Goal: Information Seeking & Learning: Check status

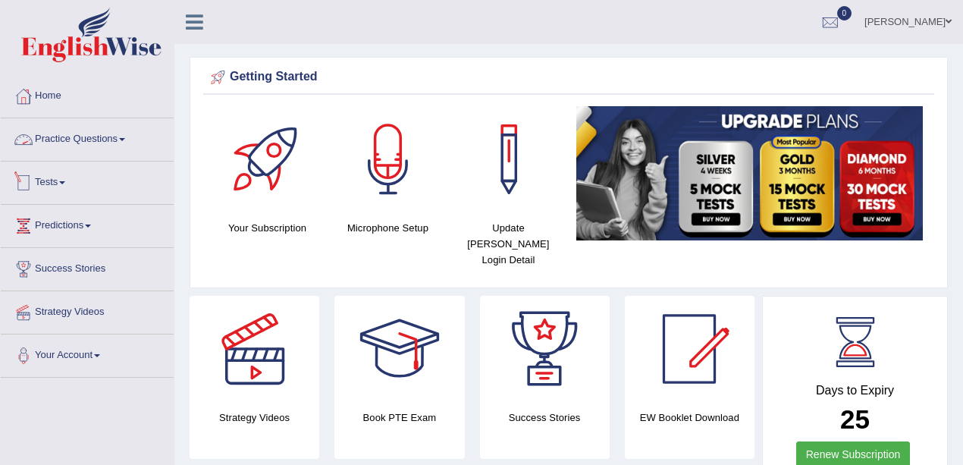
click at [62, 140] on link "Practice Questions" at bounding box center [87, 137] width 173 height 38
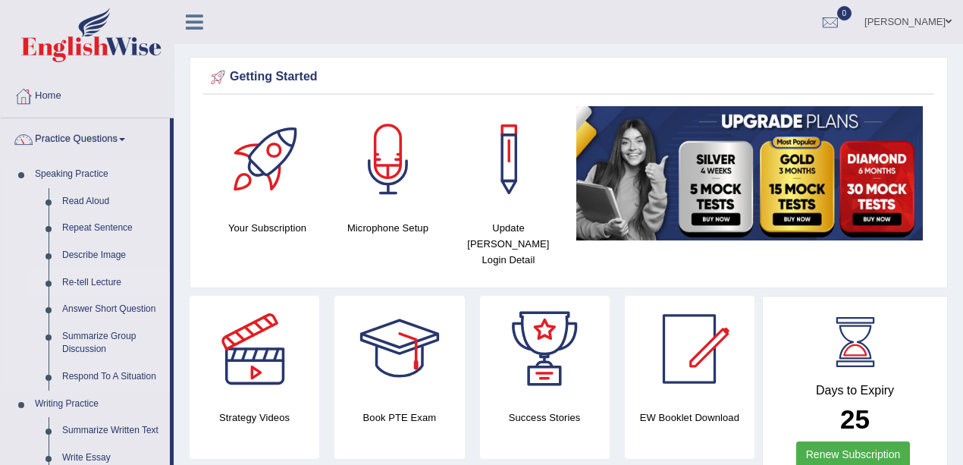
click at [90, 276] on link "Re-tell Lecture" at bounding box center [112, 282] width 115 height 27
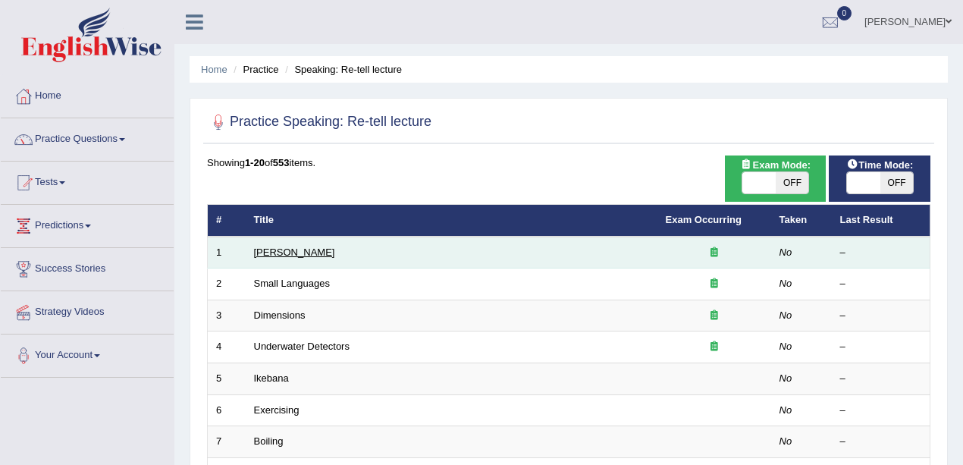
click at [306, 255] on link "Amory Lovins" at bounding box center [294, 252] width 81 height 11
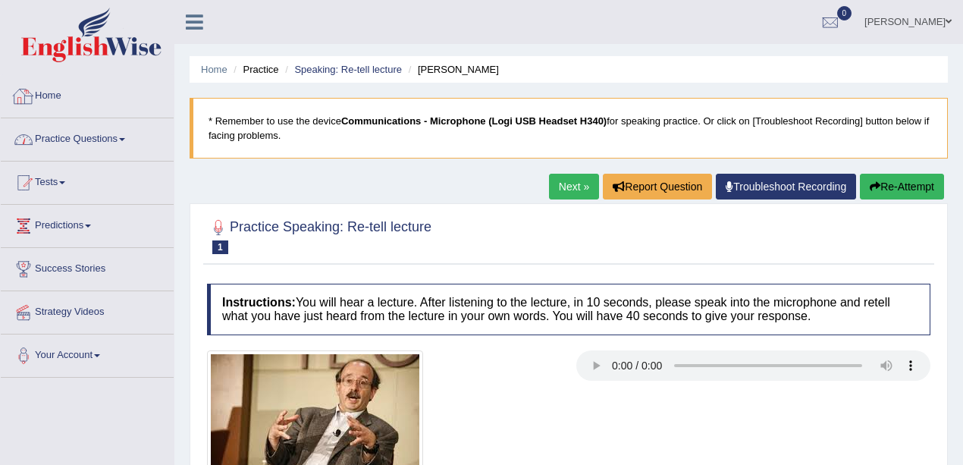
click at [124, 132] on link "Practice Questions" at bounding box center [87, 137] width 173 height 38
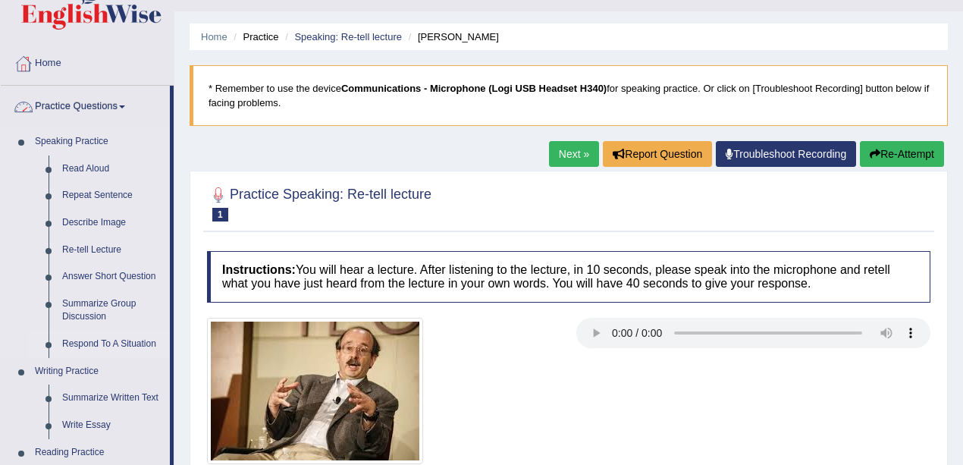
scroll to position [50, 0]
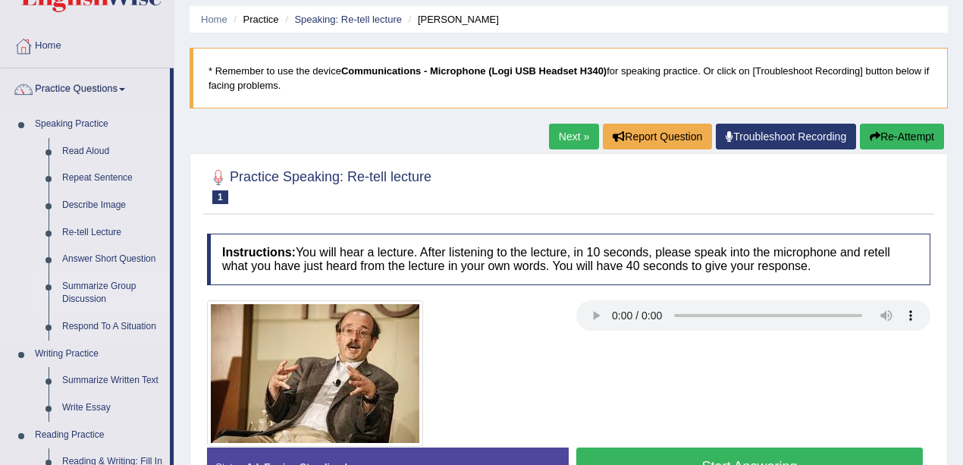
click at [121, 281] on link "Summarize Group Discussion" at bounding box center [112, 293] width 115 height 40
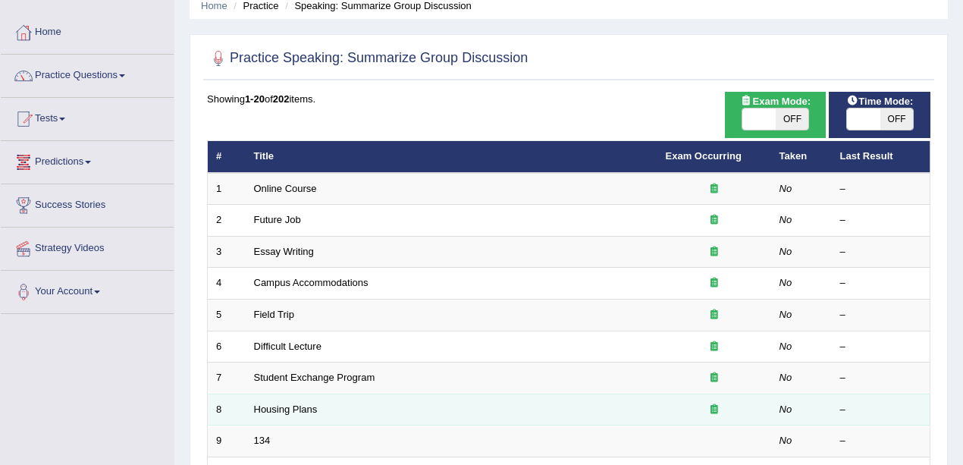
scroll to position [152, 0]
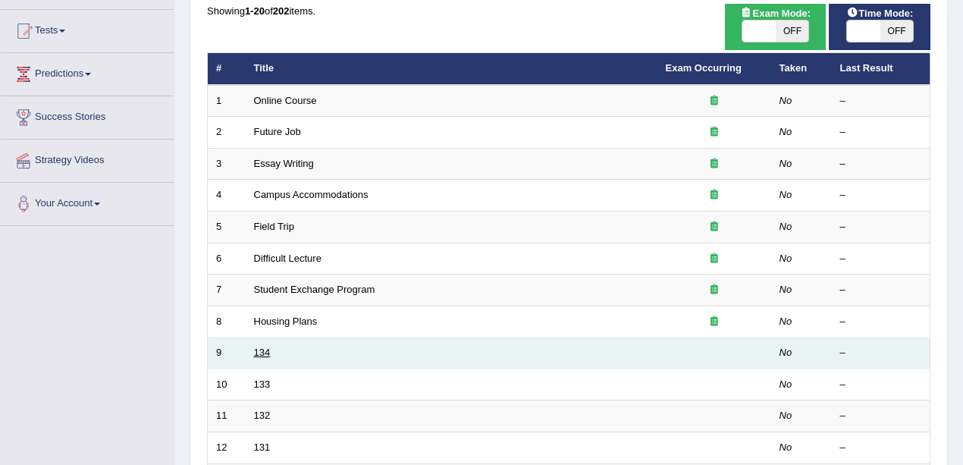
click at [256, 354] on link "134" at bounding box center [262, 352] width 17 height 11
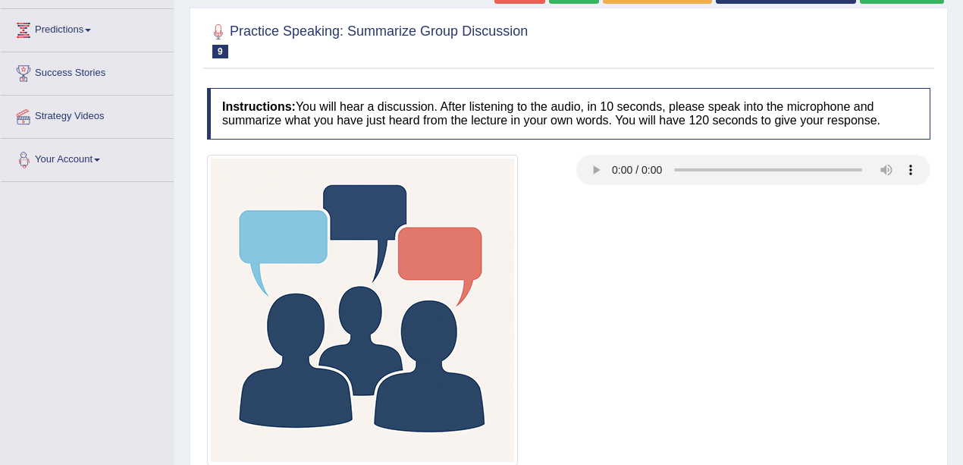
scroll to position [101, 0]
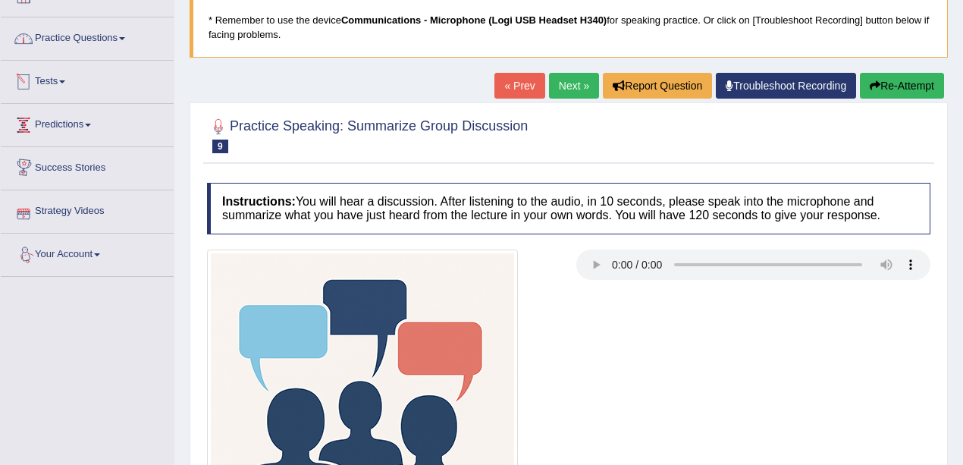
click at [82, 30] on link "Practice Questions" at bounding box center [87, 36] width 173 height 38
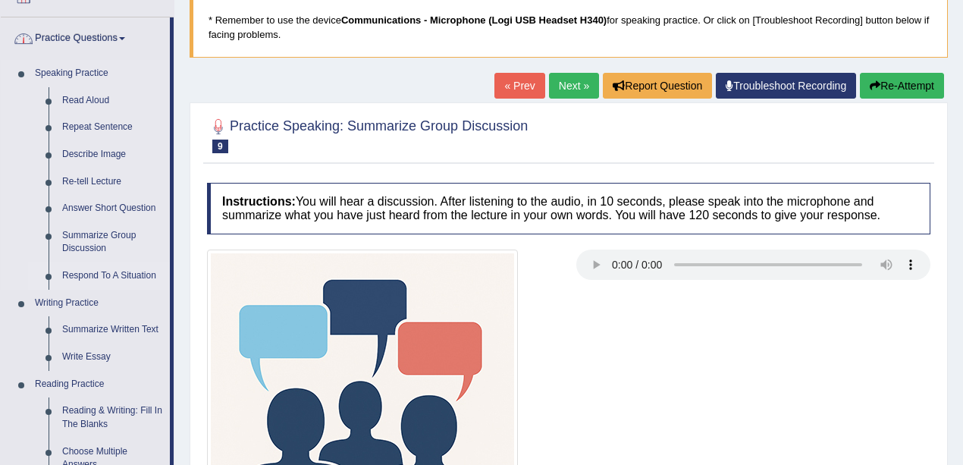
click at [96, 269] on link "Respond To A Situation" at bounding box center [112, 275] width 115 height 27
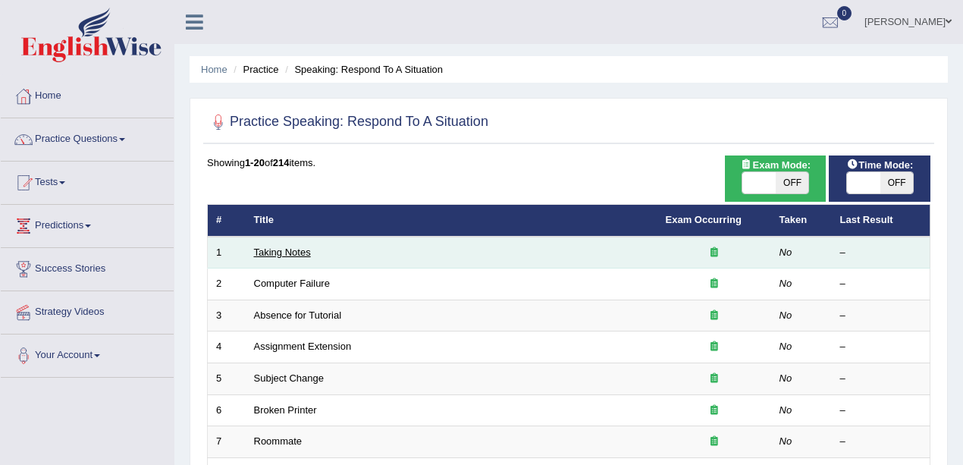
click at [282, 254] on link "Taking Notes" at bounding box center [282, 252] width 57 height 11
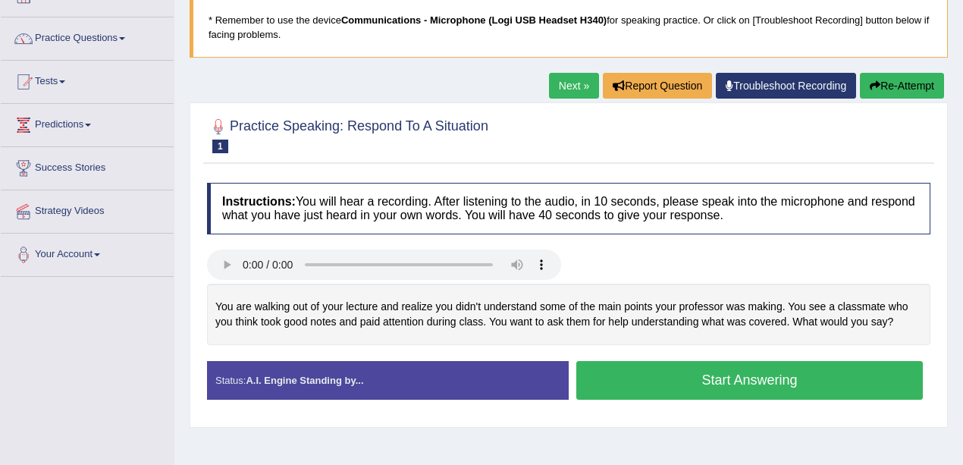
click at [552, 86] on link "Next »" at bounding box center [574, 86] width 50 height 26
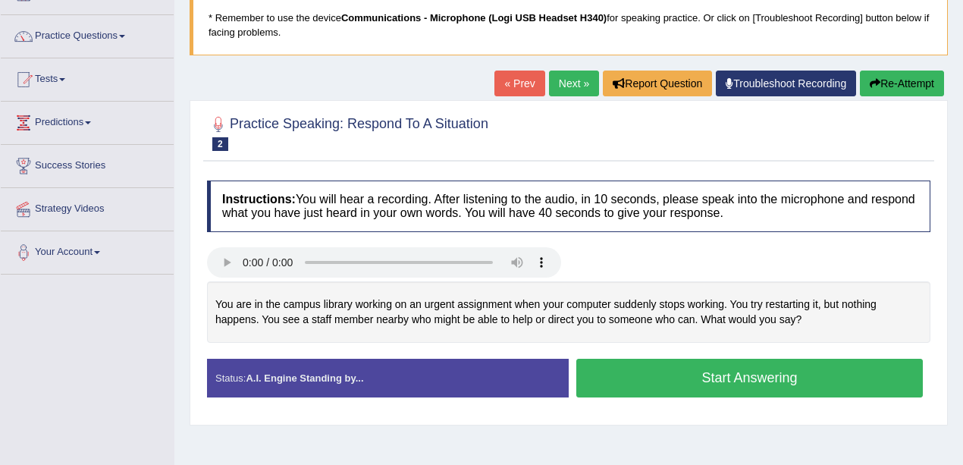
scroll to position [101, 0]
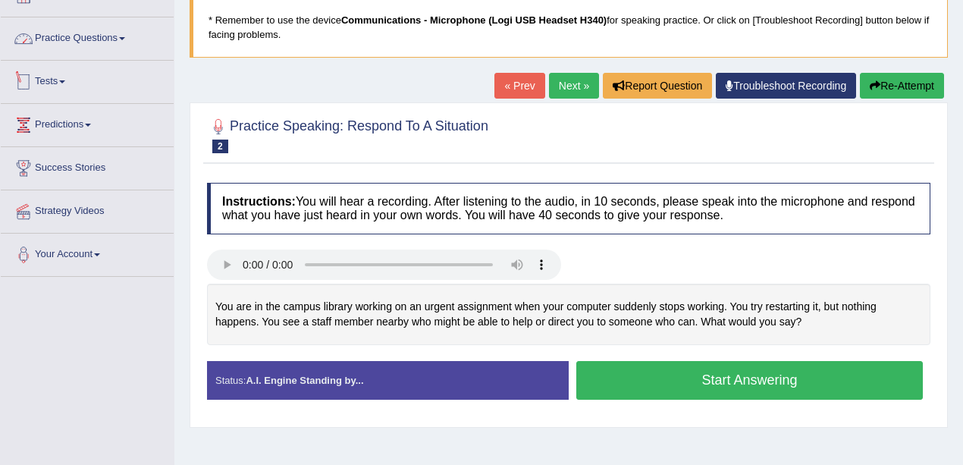
click at [68, 48] on link "Practice Questions" at bounding box center [87, 36] width 173 height 38
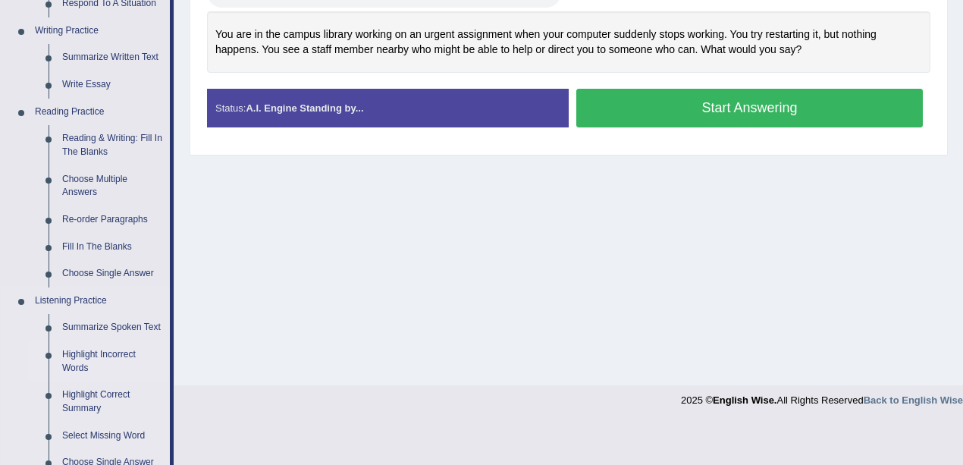
scroll to position [455, 0]
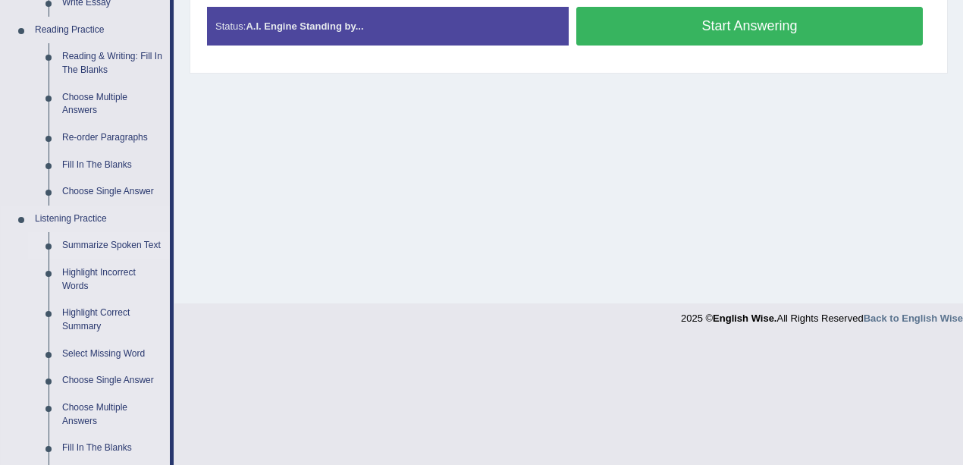
click at [84, 245] on link "Summarize Spoken Text" at bounding box center [112, 245] width 115 height 27
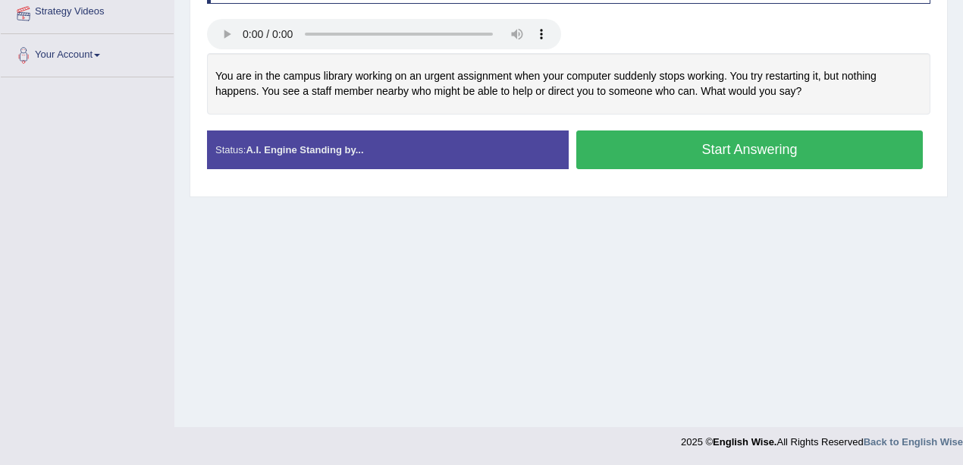
scroll to position [172, 0]
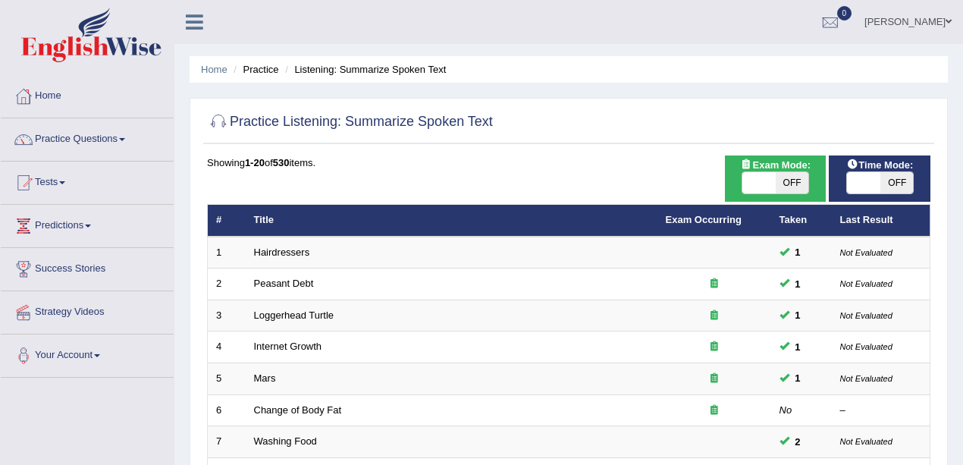
click at [288, 251] on link "Hairdressers" at bounding box center [282, 252] width 56 height 11
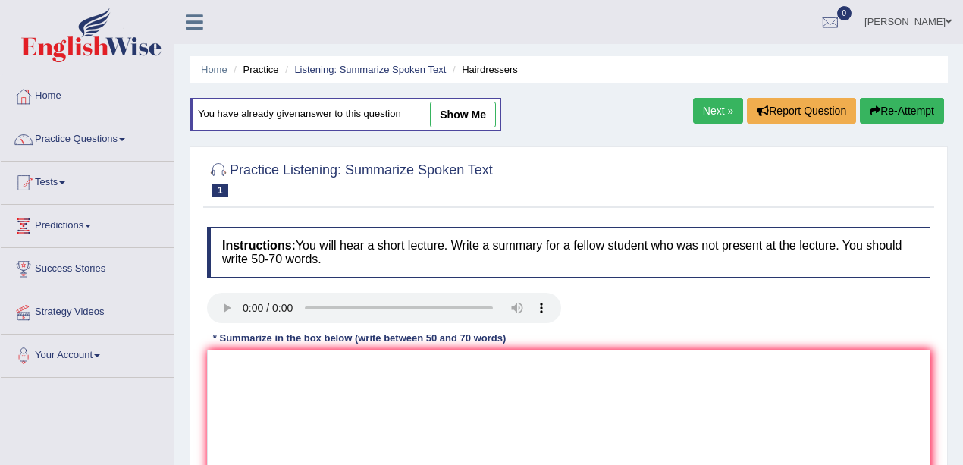
click at [466, 121] on link "show me" at bounding box center [463, 115] width 66 height 26
type textarea "A point revealed in the lecture was about hairdressing, playing important roles…"
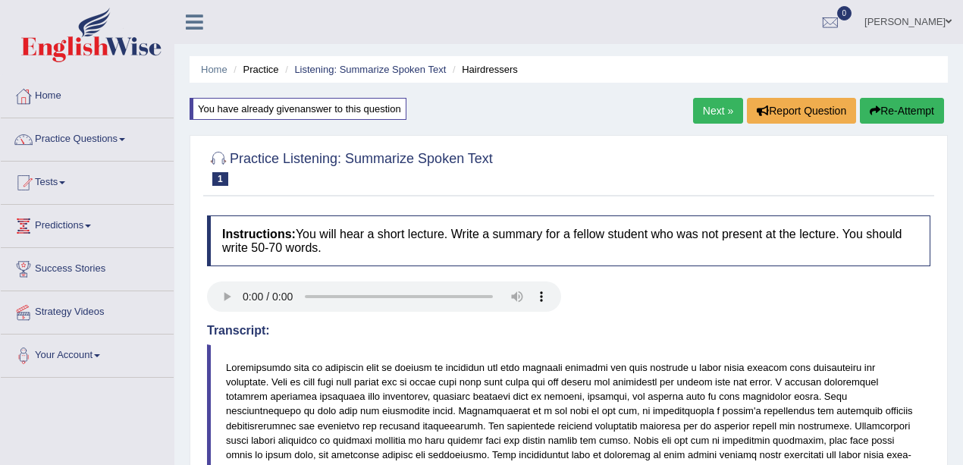
click at [721, 118] on link "Next »" at bounding box center [718, 111] width 50 height 26
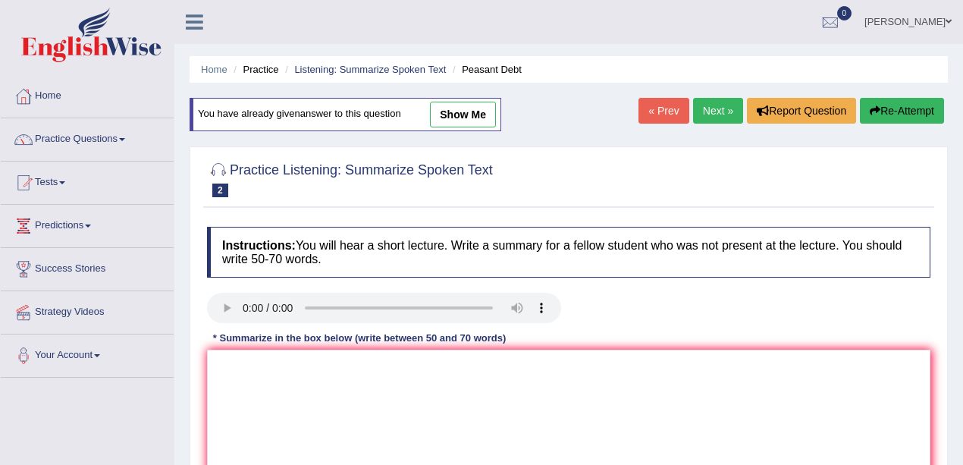
click at [472, 109] on link "show me" at bounding box center [463, 115] width 66 height 26
type textarea "A point revealed in the lecture was about farmers in [GEOGRAPHIC_DATA], destroy…"
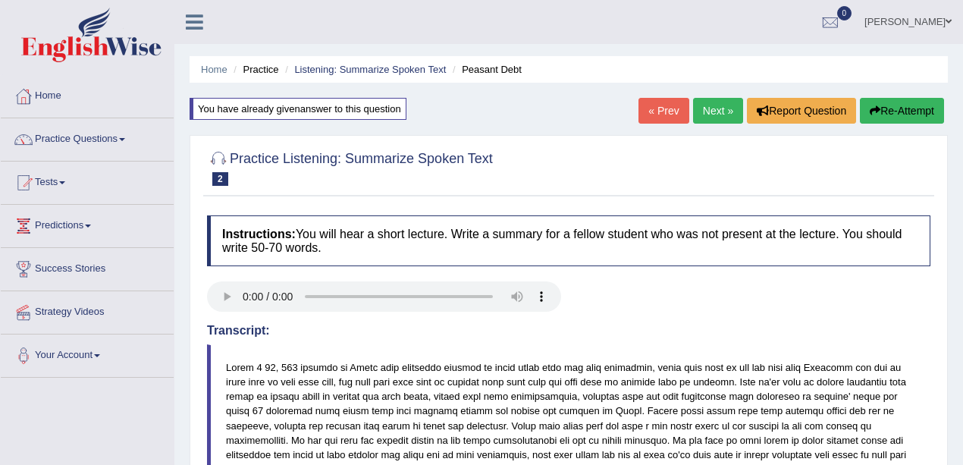
click at [713, 115] on link "Next »" at bounding box center [718, 111] width 50 height 26
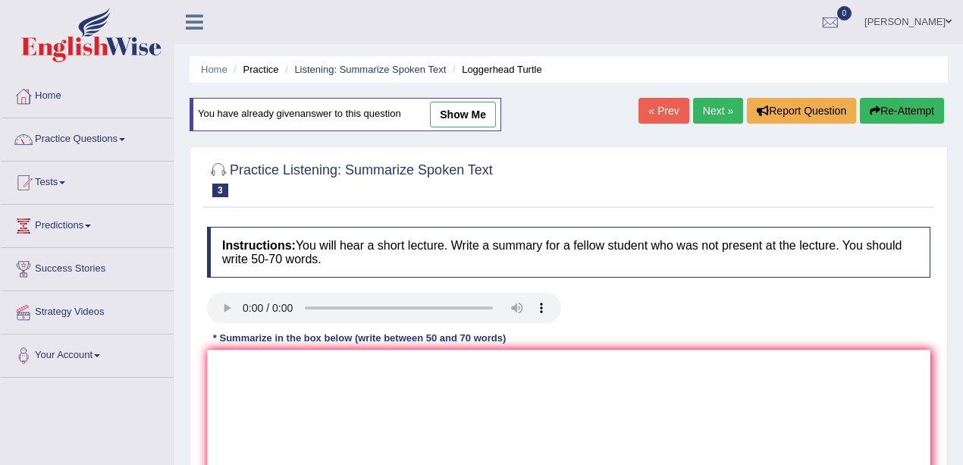
click at [473, 112] on link "show me" at bounding box center [463, 115] width 66 height 26
type textarea "A point revealed in the lecture was about loggerhead turle, young ones and putt…"
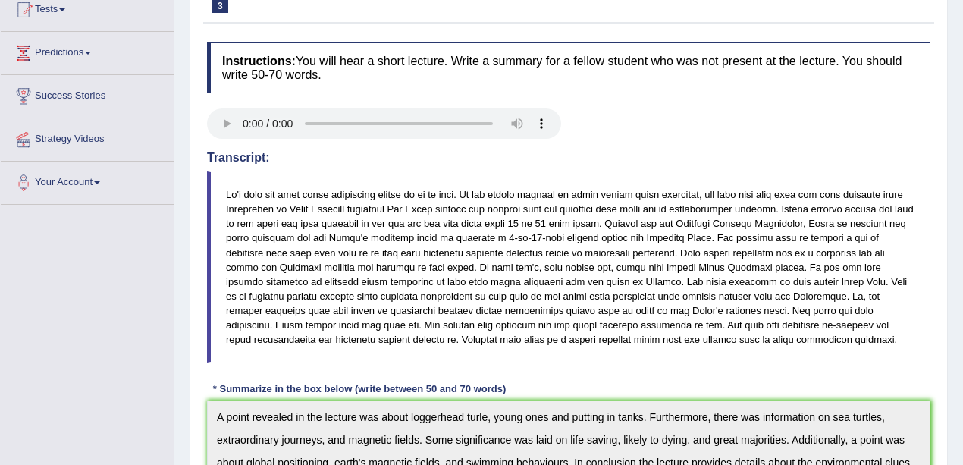
scroll to position [101, 0]
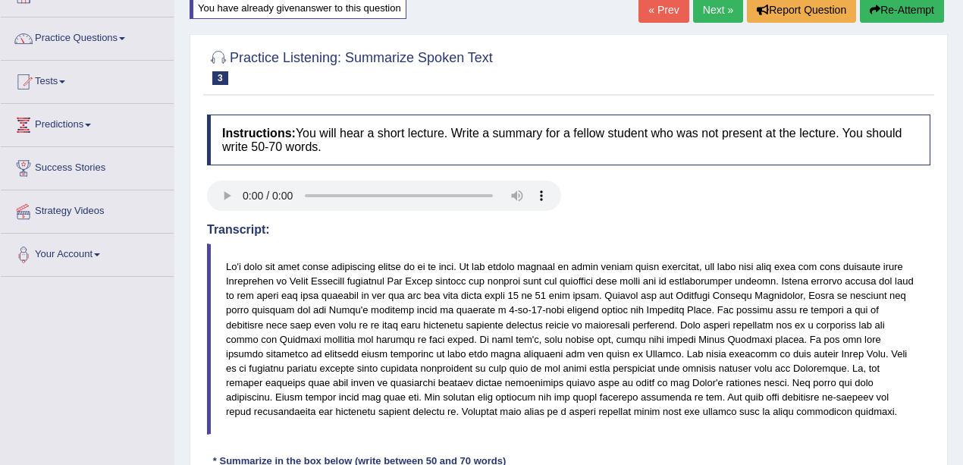
click at [697, 11] on link "Next »" at bounding box center [718, 10] width 50 height 26
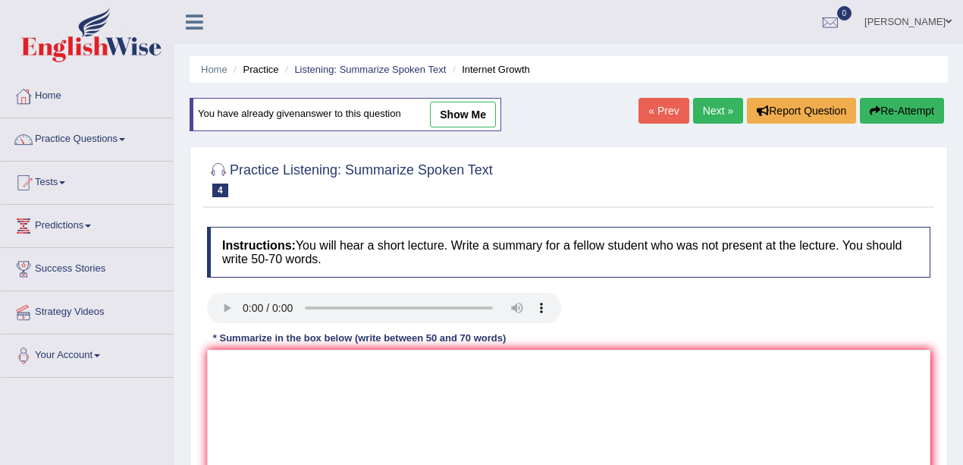
click at [470, 109] on link "show me" at bounding box center [463, 115] width 66 height 26
type textarea "A point revealed in the lecture was about growing internet, expanding rapidly, …"
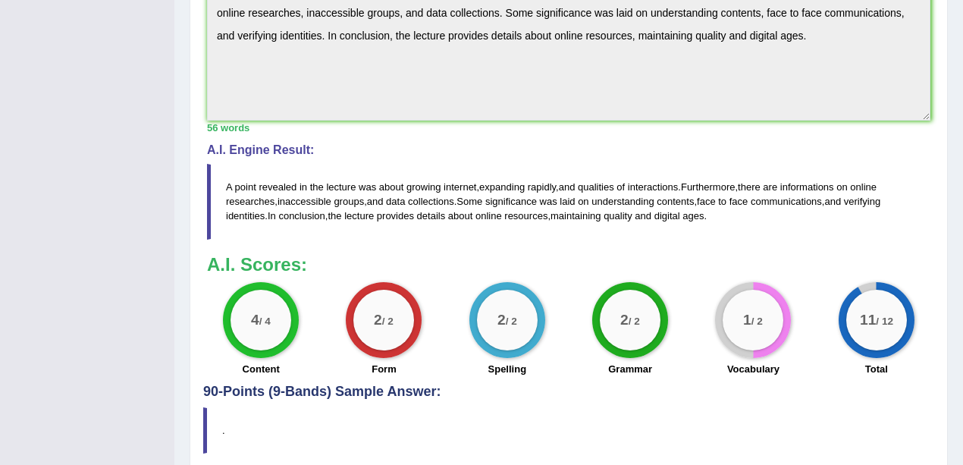
scroll to position [404, 0]
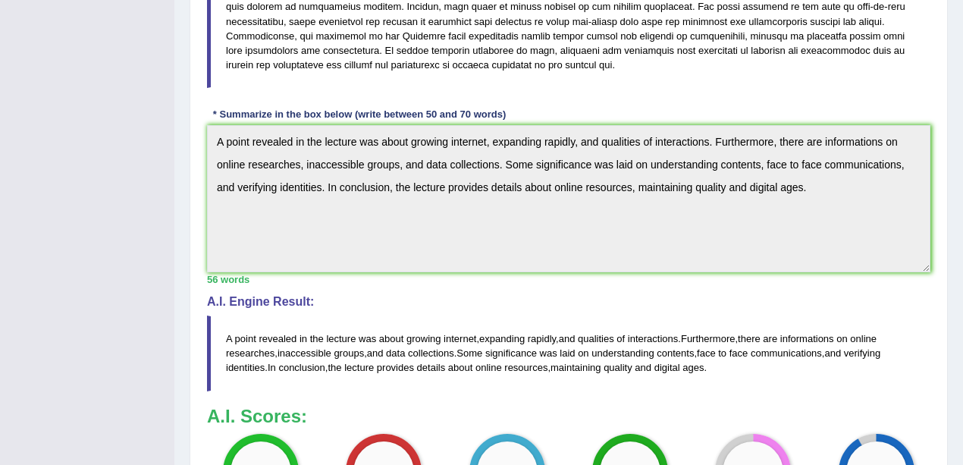
drag, startPoint x: 203, startPoint y: 276, endPoint x: 279, endPoint y: 280, distance: 76.0
click at [279, 280] on div "Instructions: You will hear a short lecture. Write a summary for a fellow stude…" at bounding box center [568, 170] width 731 height 733
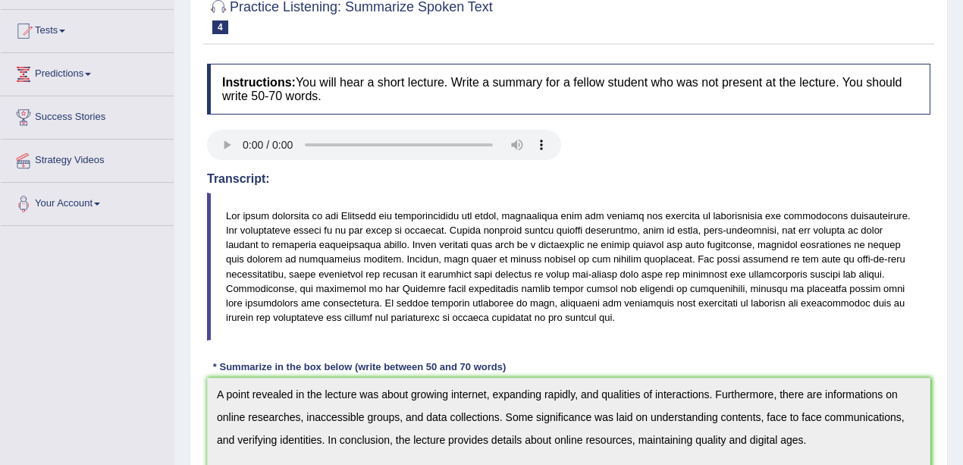
scroll to position [0, 0]
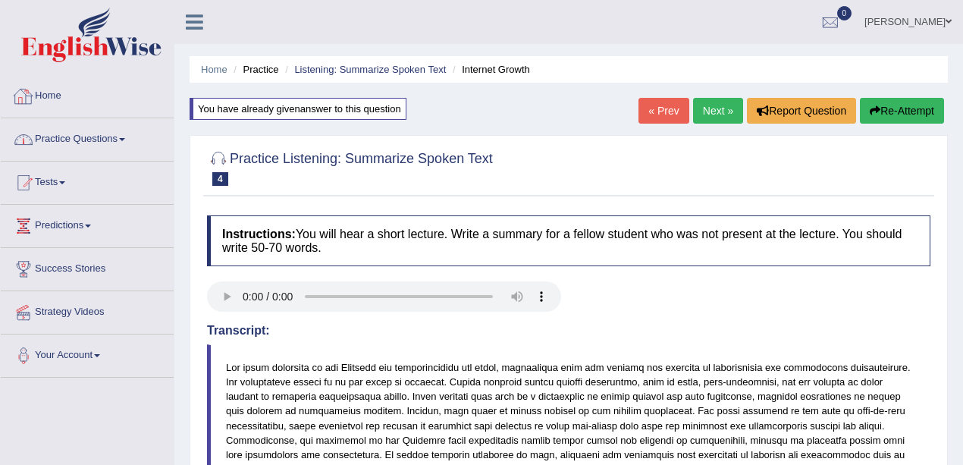
click at [103, 130] on link "Practice Questions" at bounding box center [87, 137] width 173 height 38
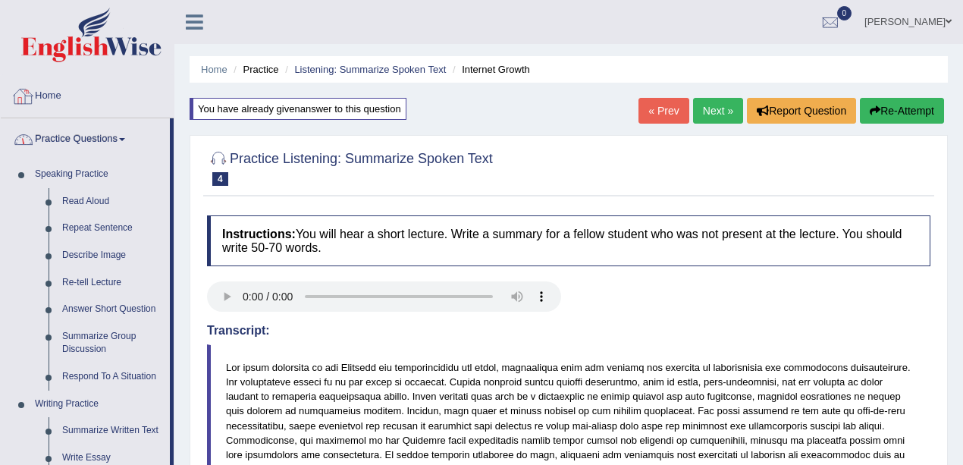
click at [86, 138] on link "Practice Questions" at bounding box center [85, 137] width 169 height 38
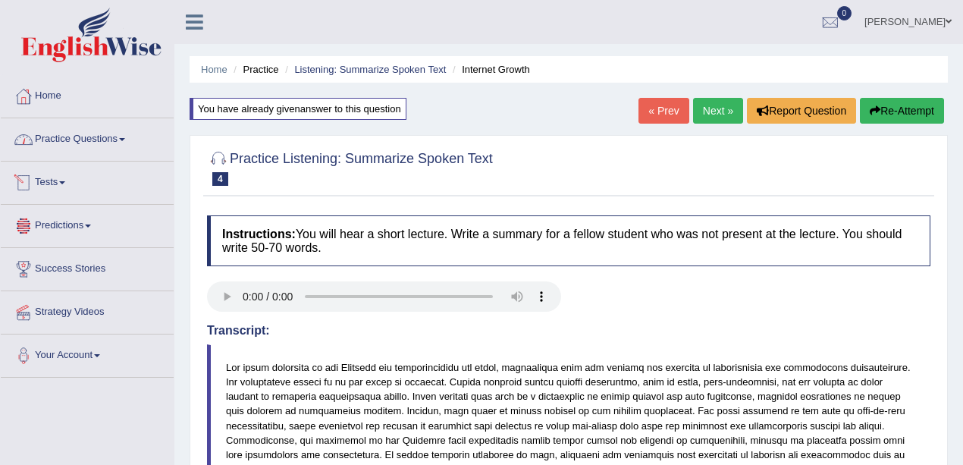
click at [55, 190] on link "Tests" at bounding box center [87, 181] width 173 height 38
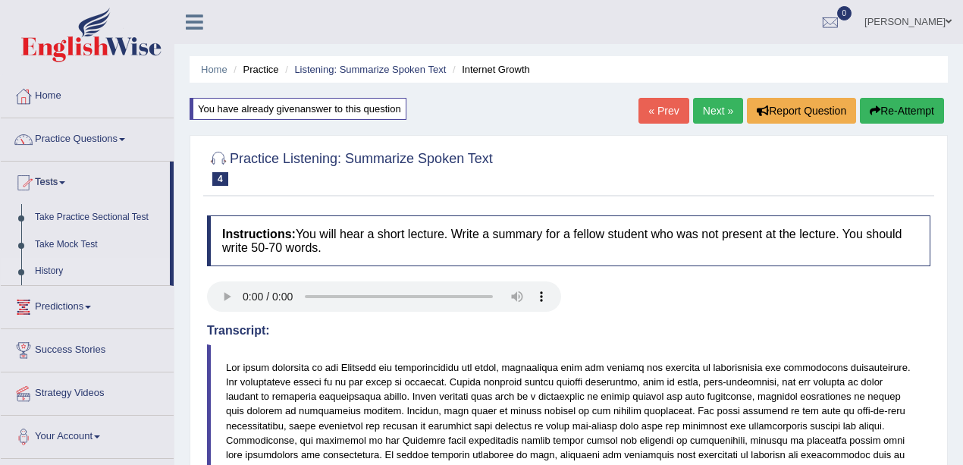
click at [53, 270] on link "History" at bounding box center [99, 271] width 142 height 27
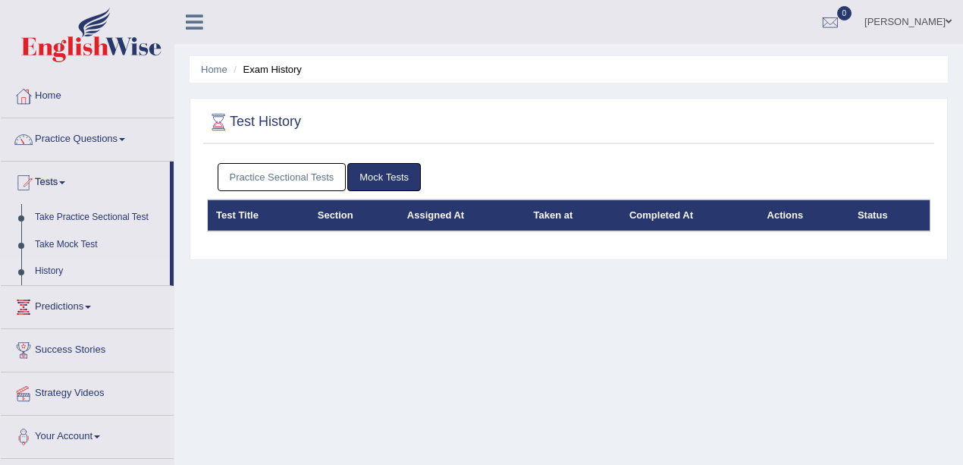
click at [281, 167] on link "Practice Sectional Tests" at bounding box center [282, 177] width 129 height 28
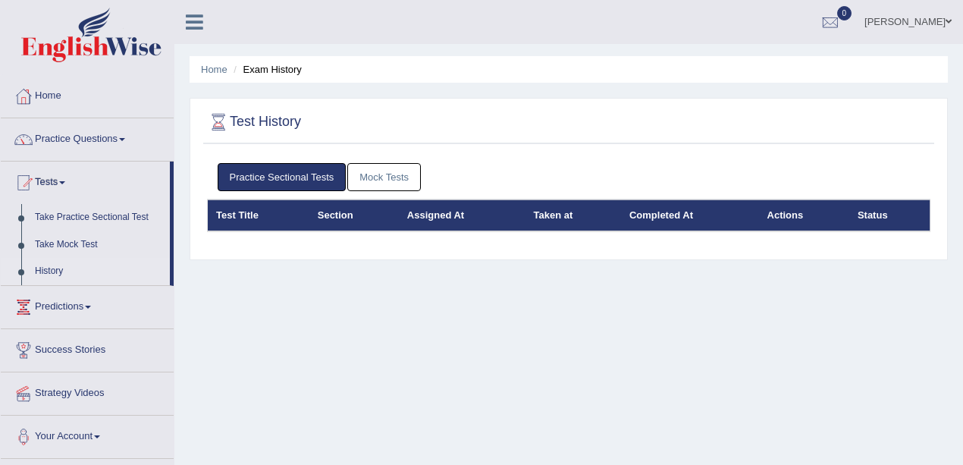
click at [388, 179] on link "Mock Tests" at bounding box center [384, 177] width 74 height 28
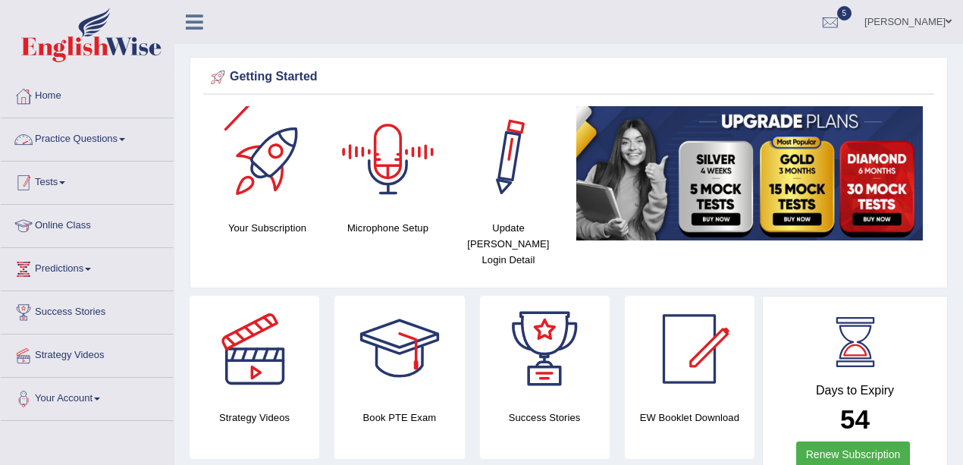
click at [36, 170] on link "Tests" at bounding box center [87, 181] width 173 height 38
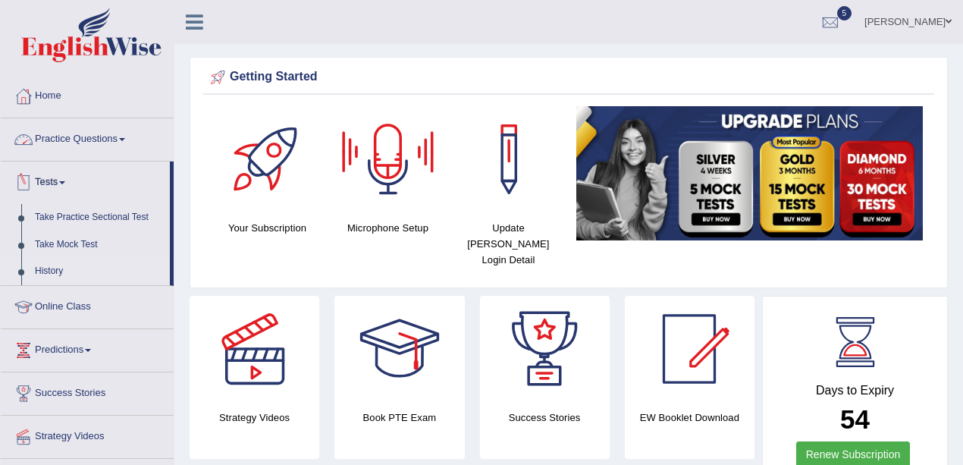
click at [57, 270] on link "History" at bounding box center [99, 271] width 142 height 27
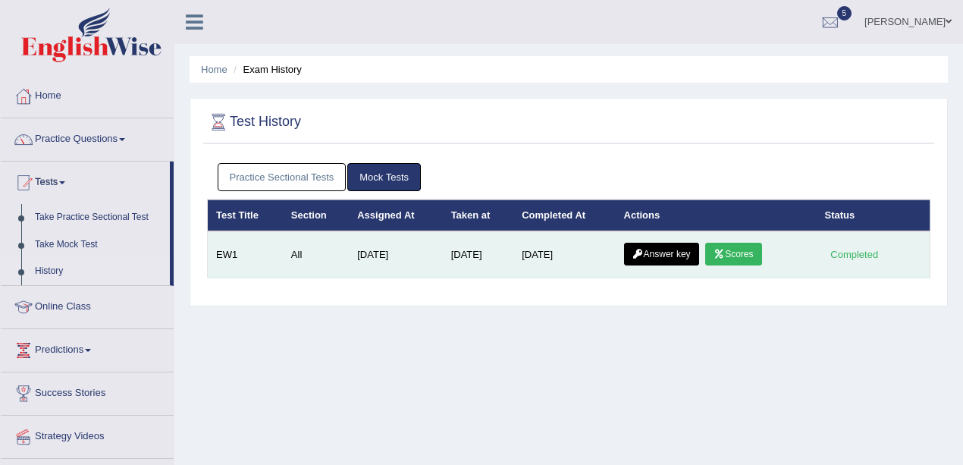
click at [690, 249] on link "Answer key" at bounding box center [661, 254] width 75 height 23
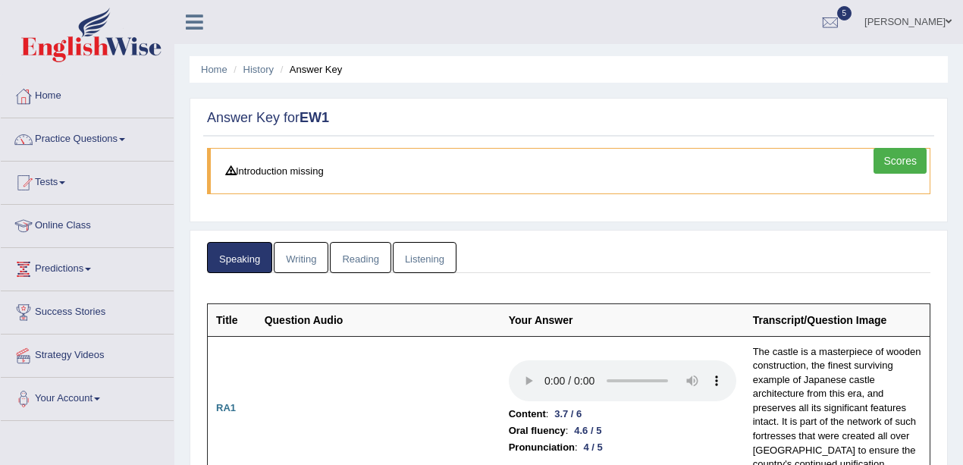
click at [901, 157] on link "Scores" at bounding box center [900, 161] width 53 height 26
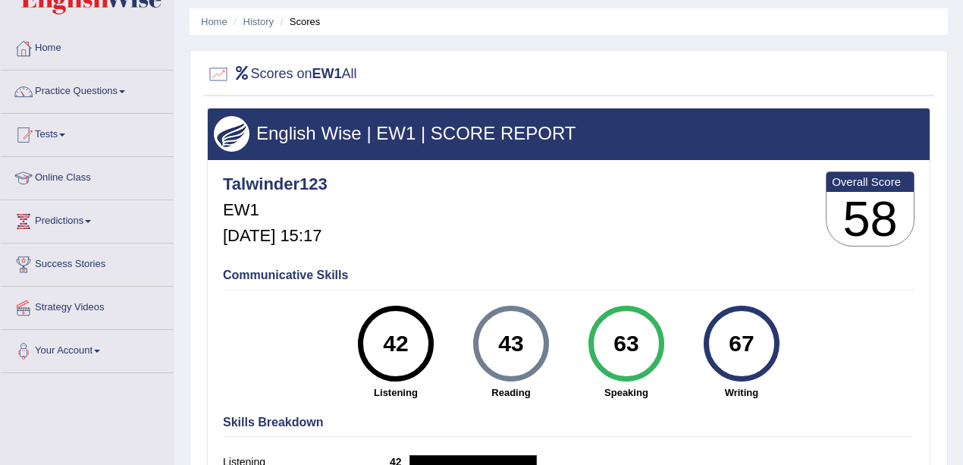
scroll to position [101, 0]
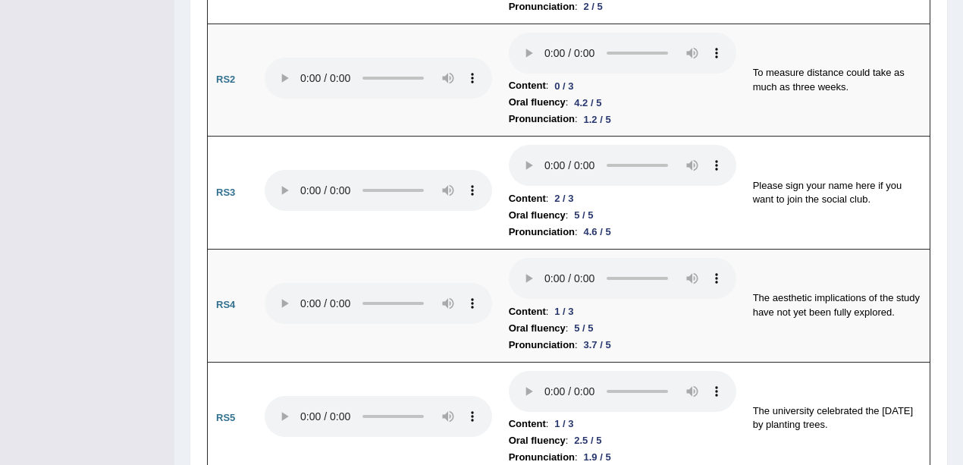
scroll to position [1618, 0]
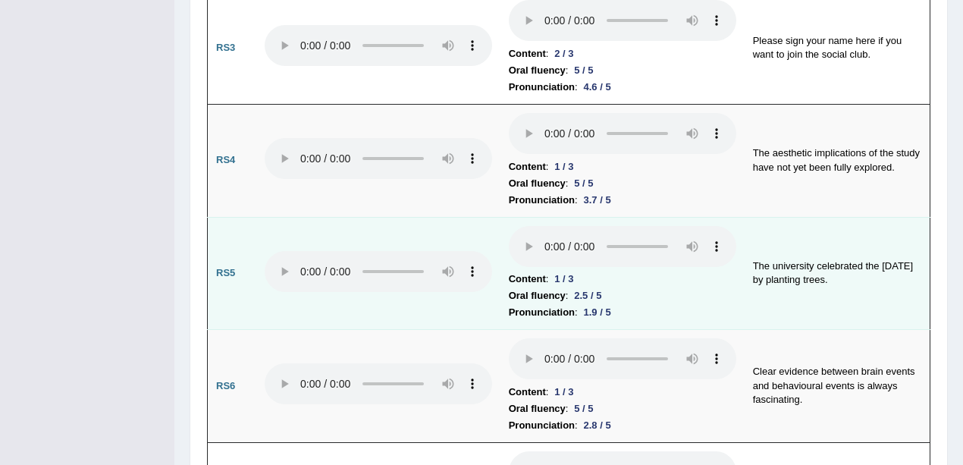
click at [559, 271] on div "1 / 3" at bounding box center [563, 279] width 31 height 16
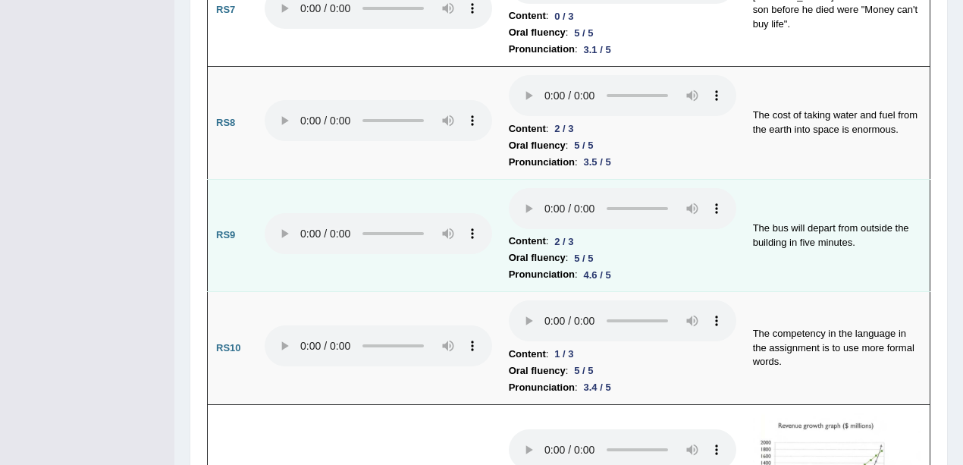
scroll to position [2174, 0]
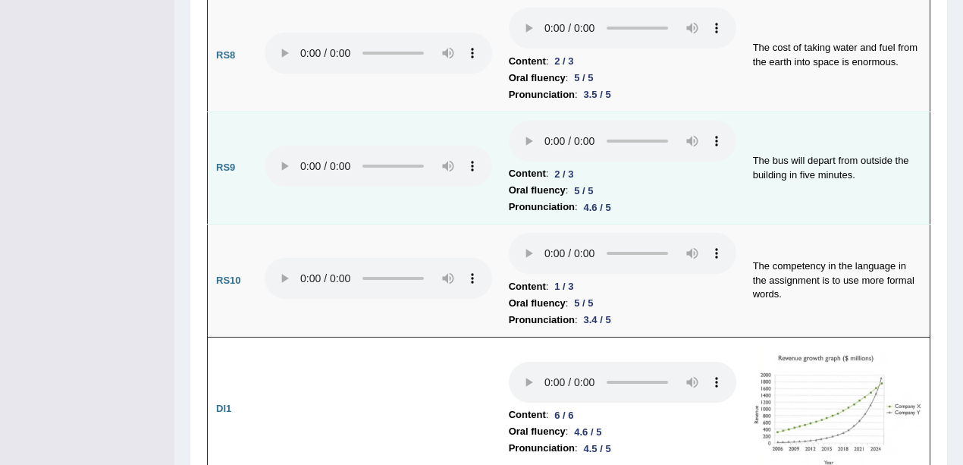
click at [554, 166] on div "2 / 3" at bounding box center [563, 174] width 31 height 16
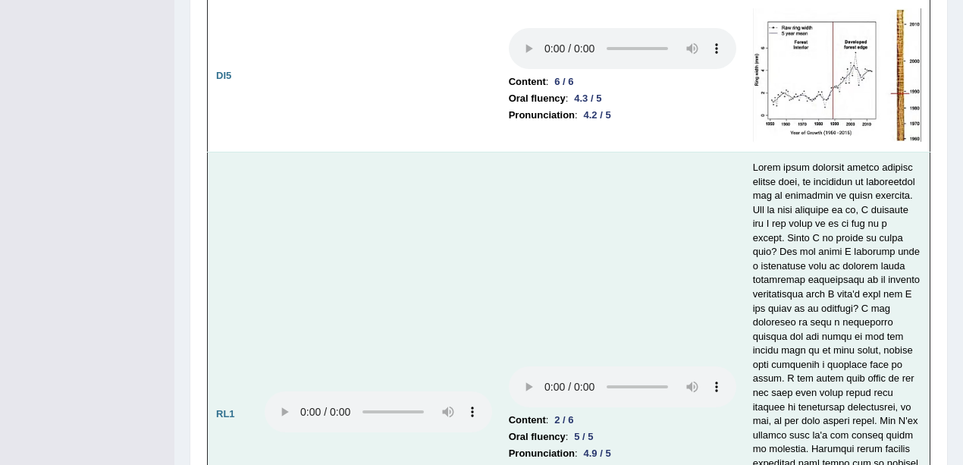
scroll to position [3236, 0]
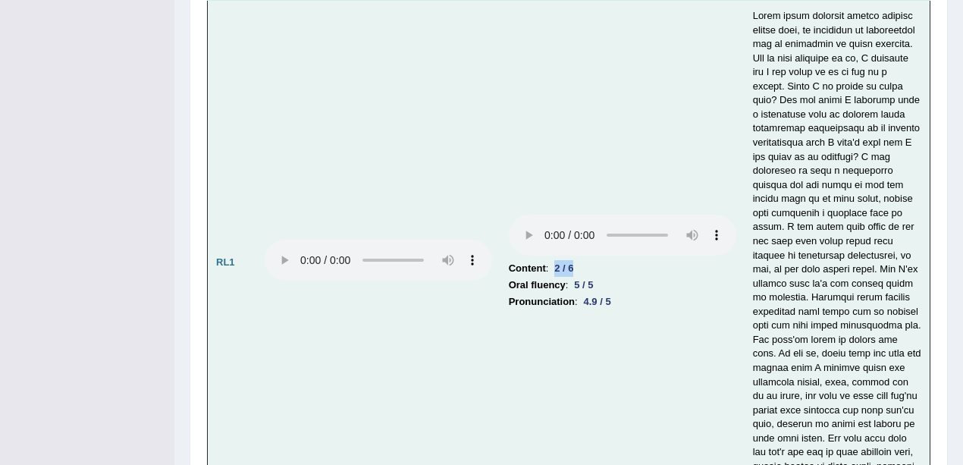
drag, startPoint x: 556, startPoint y: 182, endPoint x: 596, endPoint y: 193, distance: 41.6
click at [596, 260] on li "Content : 2 / 6" at bounding box center [623, 268] width 228 height 17
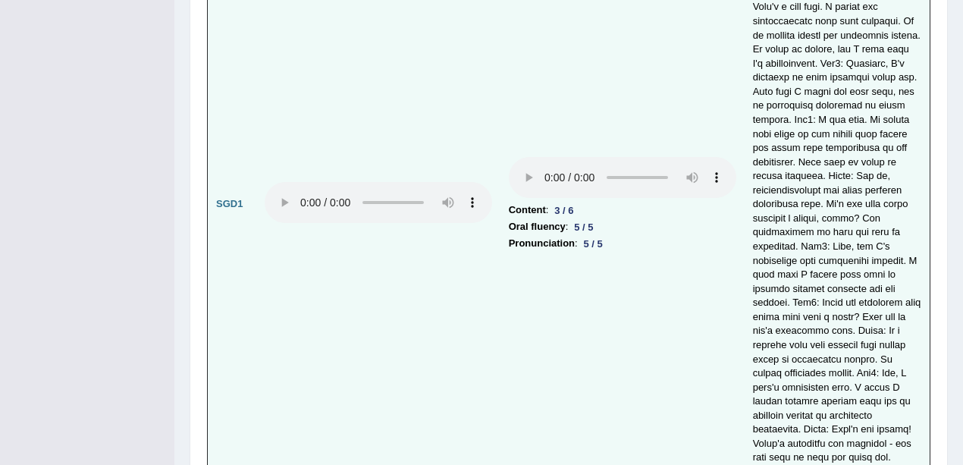
scroll to position [4400, 0]
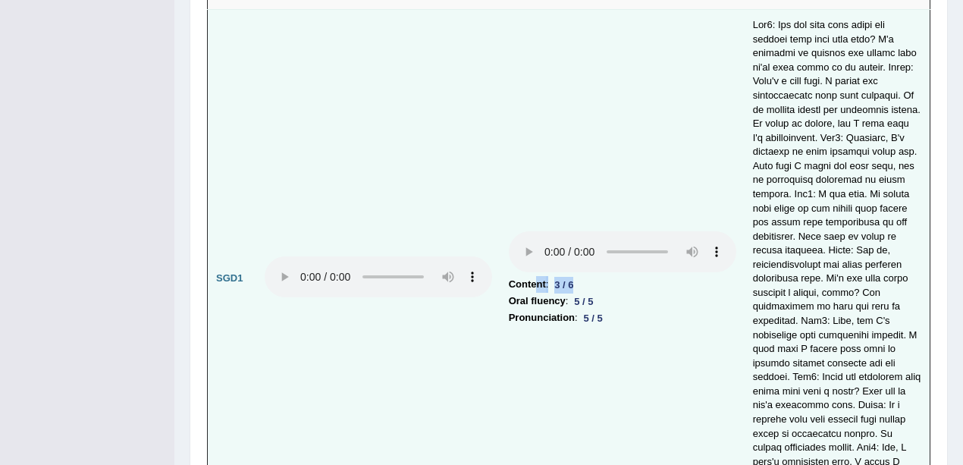
drag, startPoint x: 536, startPoint y: 190, endPoint x: 593, endPoint y: 186, distance: 57.0
click at [593, 276] on li "Content : 3 / 6" at bounding box center [623, 284] width 228 height 17
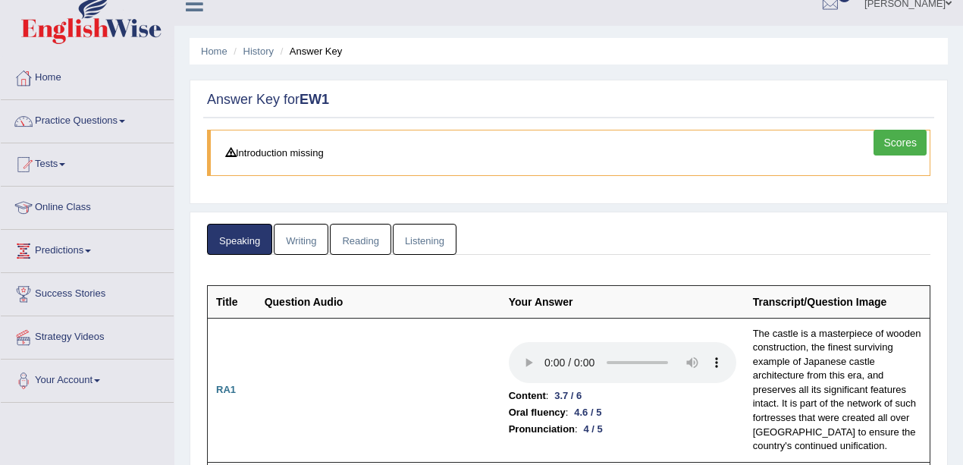
scroll to position [0, 0]
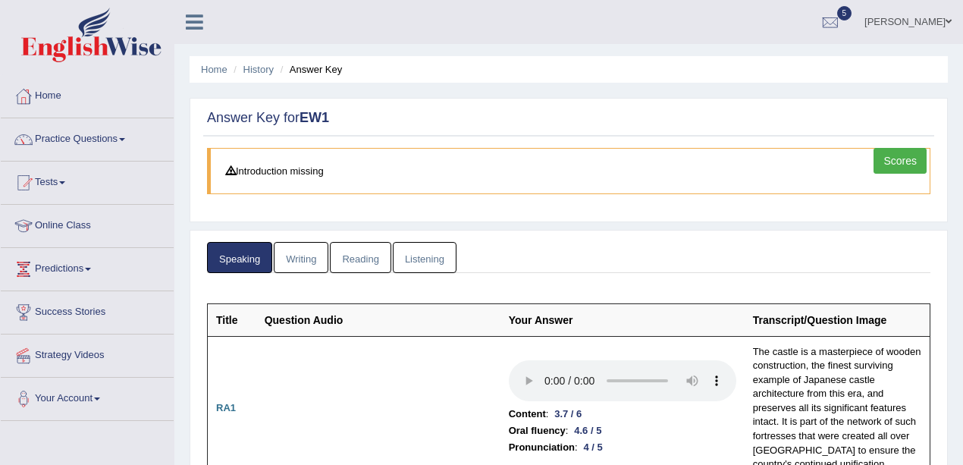
click at [307, 252] on link "Writing" at bounding box center [301, 257] width 55 height 31
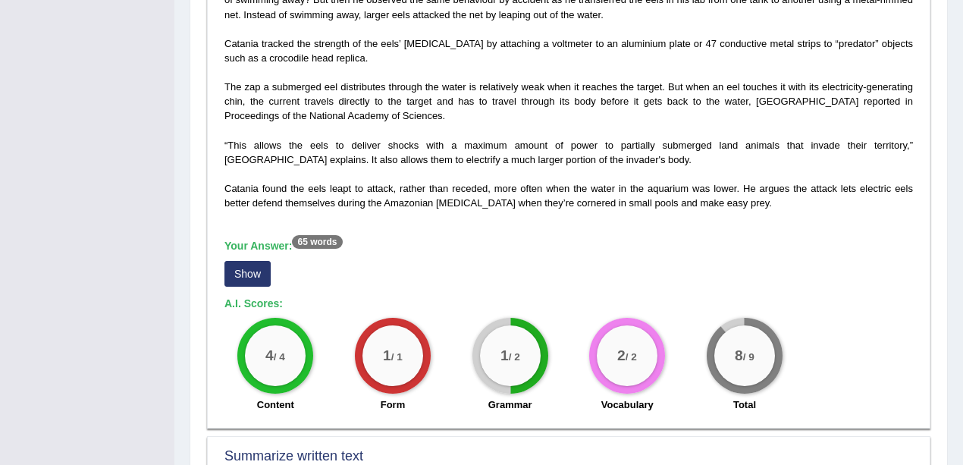
scroll to position [505, 0]
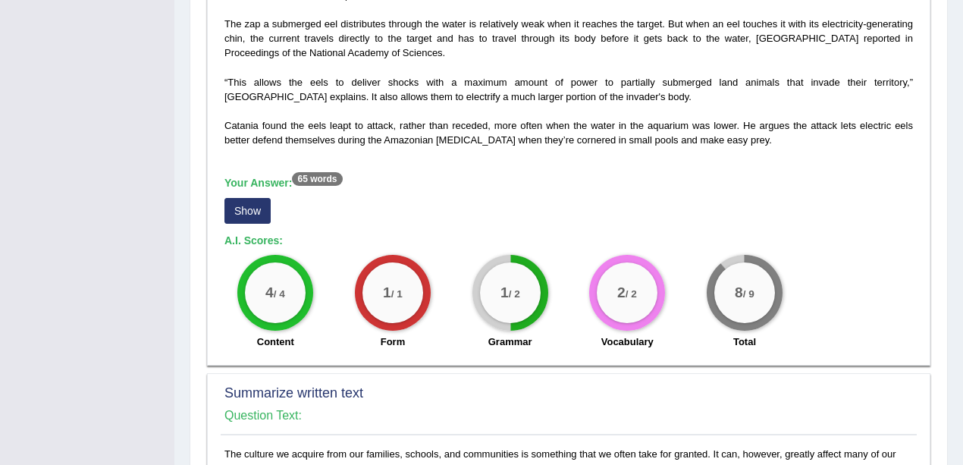
click at [238, 217] on button "Show" at bounding box center [248, 211] width 46 height 26
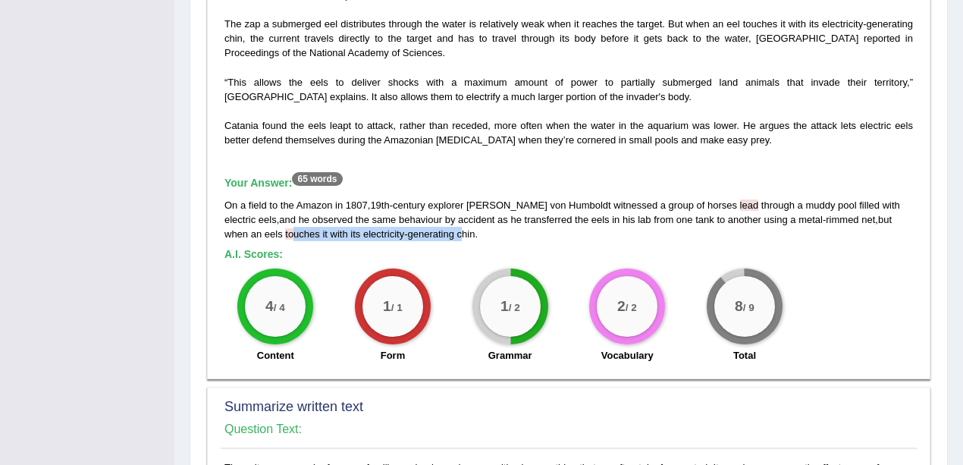
drag, startPoint x: 250, startPoint y: 234, endPoint x: 425, endPoint y: 232, distance: 174.5
click at [425, 232] on div "On a field to the Amazon in 1807 , 19th - century explorer Alexander von Humbol…" at bounding box center [569, 219] width 689 height 43
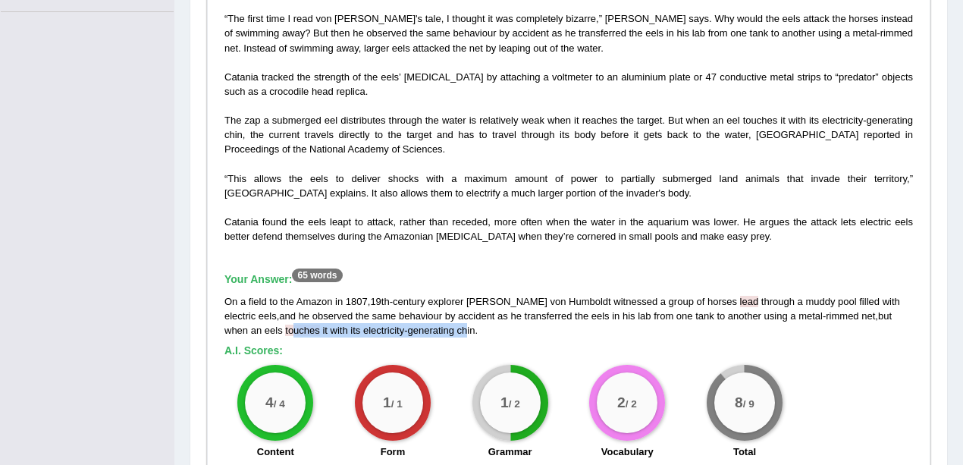
scroll to position [404, 0]
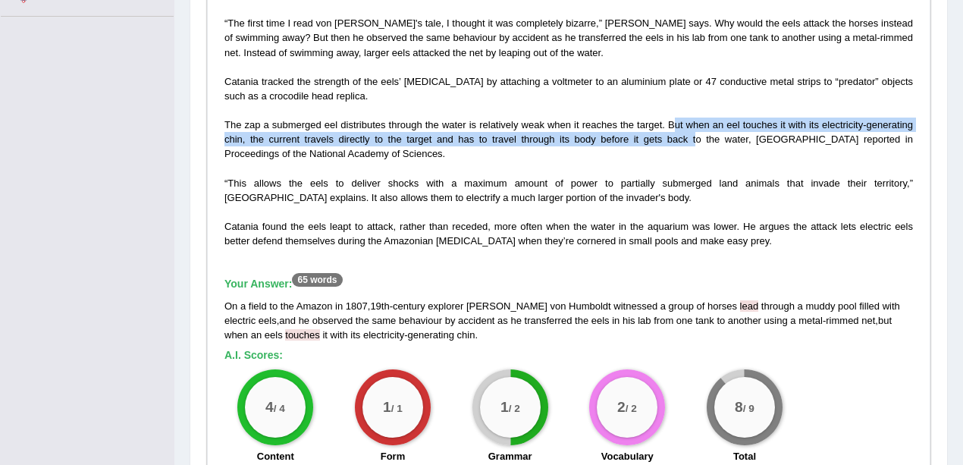
drag, startPoint x: 673, startPoint y: 116, endPoint x: 683, endPoint y: 132, distance: 18.7
click at [683, 132] on span "The zap a submerged eel distributes through the water is relatively weak when i…" at bounding box center [569, 139] width 689 height 40
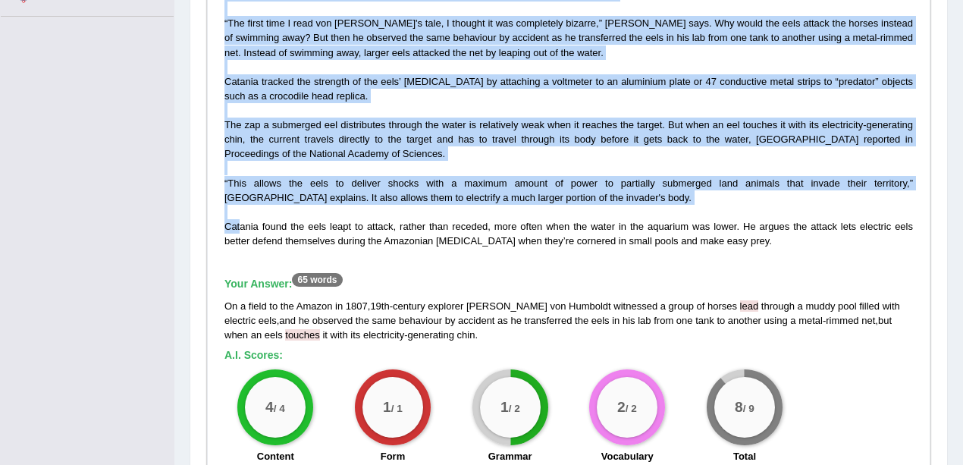
drag, startPoint x: 238, startPoint y: 217, endPoint x: 448, endPoint y: 293, distance: 223.4
click at [427, 260] on div "On a field trip to the Amazon in 1807, 19th-century explorer Alexander von Humb…" at bounding box center [569, 222] width 696 height 499
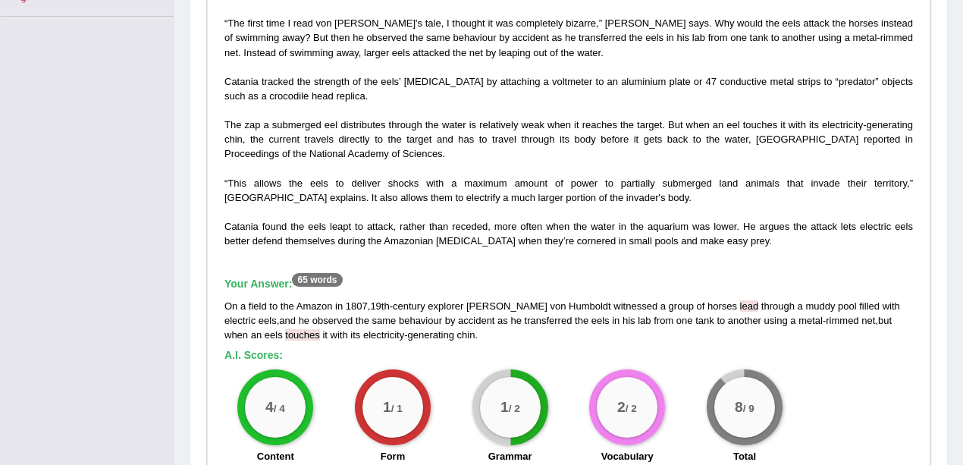
click at [460, 309] on span "explorer" at bounding box center [446, 305] width 36 height 11
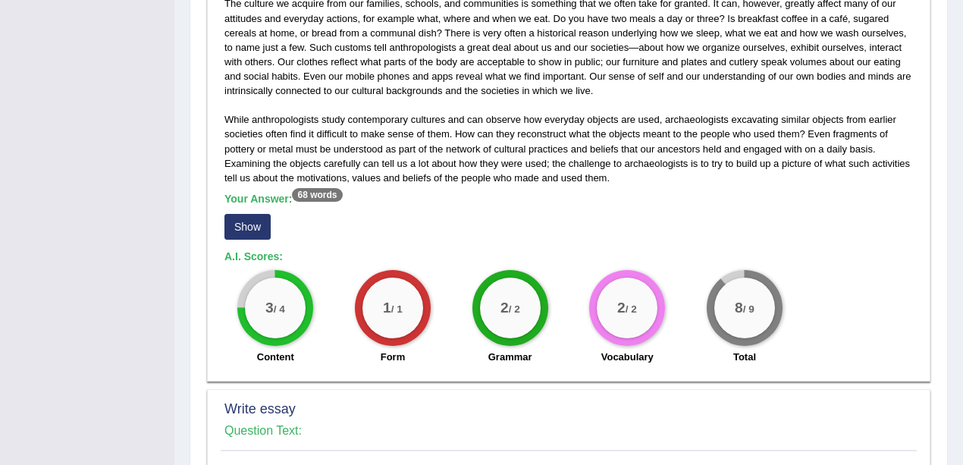
scroll to position [1011, 0]
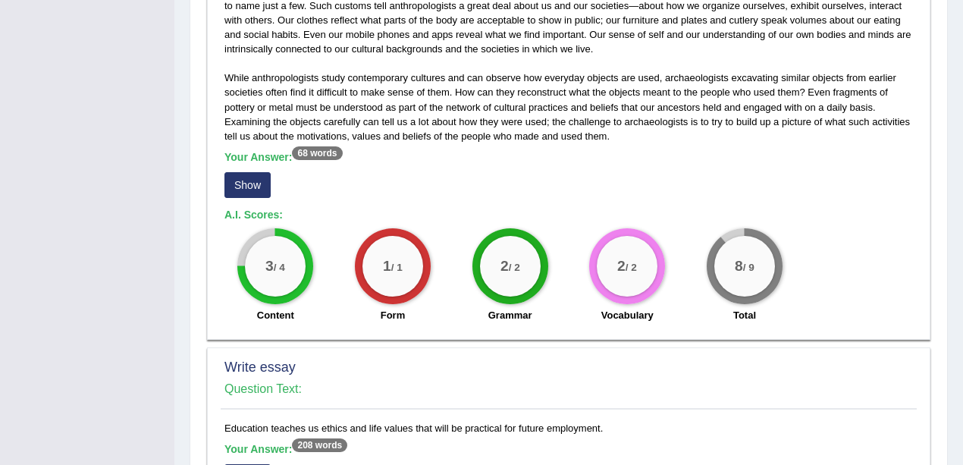
click at [232, 178] on button "Show" at bounding box center [248, 185] width 46 height 26
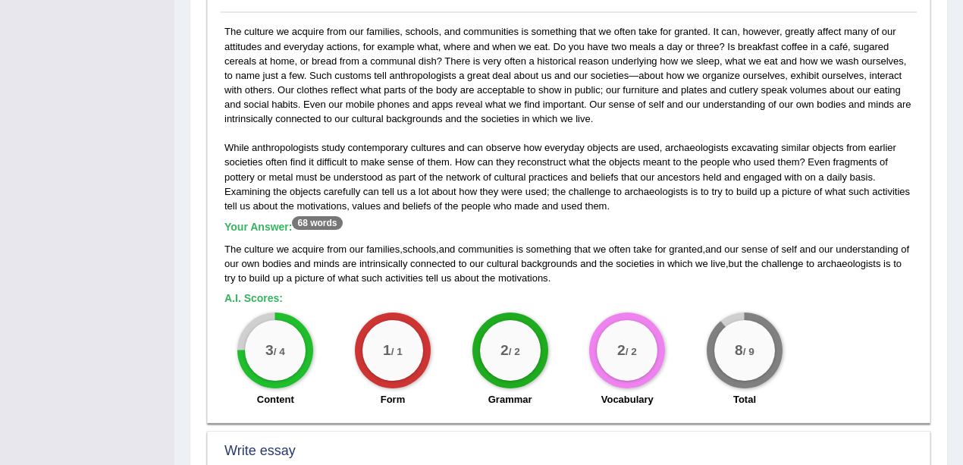
scroll to position [860, 0]
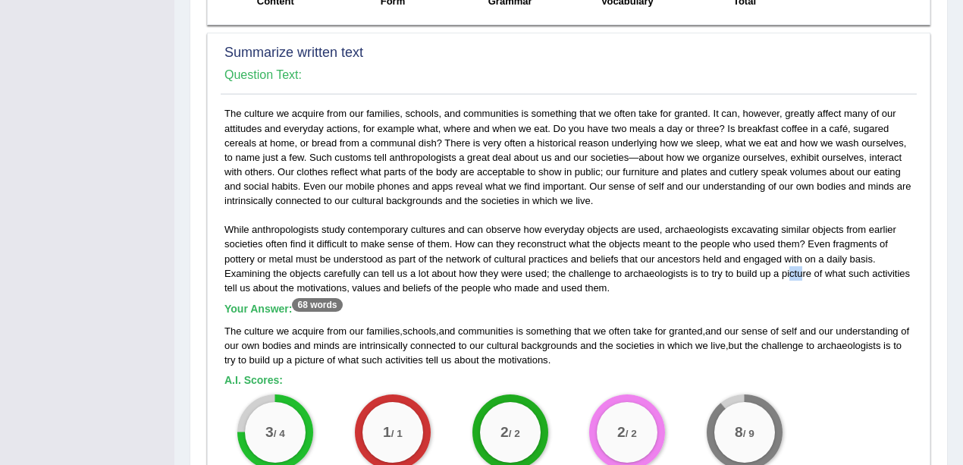
drag, startPoint x: 791, startPoint y: 266, endPoint x: 801, endPoint y: 272, distance: 11.2
click at [801, 272] on div "While anthropologists study contemporary cultures and can observe how everyday …" at bounding box center [569, 301] width 696 height 390
click at [805, 293] on div "While anthropologists study contemporary cultures and can observe how everyday …" at bounding box center [569, 301] width 696 height 390
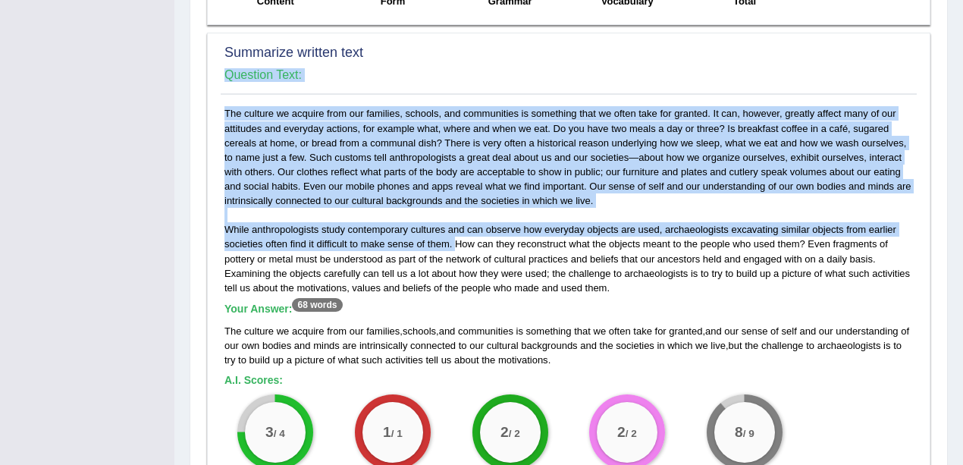
drag, startPoint x: 449, startPoint y: 244, endPoint x: 217, endPoint y: 228, distance: 232.6
click at [217, 228] on div "Summarize written text Question Text: While anthropologists study contemporary …" at bounding box center [569, 269] width 724 height 473
click at [273, 234] on div "While anthropologists study contemporary cultures and can observe how everyday …" at bounding box center [569, 301] width 696 height 390
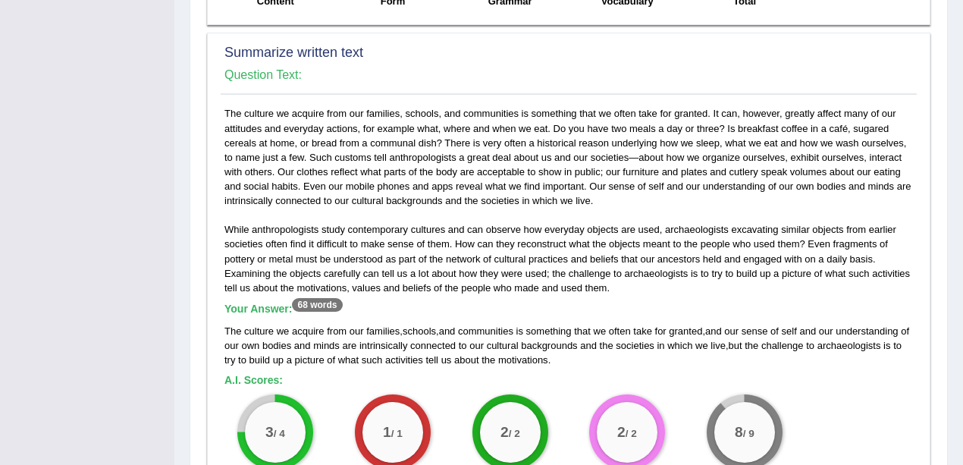
click at [613, 296] on div "While anthropologists study contemporary cultures and can observe how everyday …" at bounding box center [569, 301] width 696 height 390
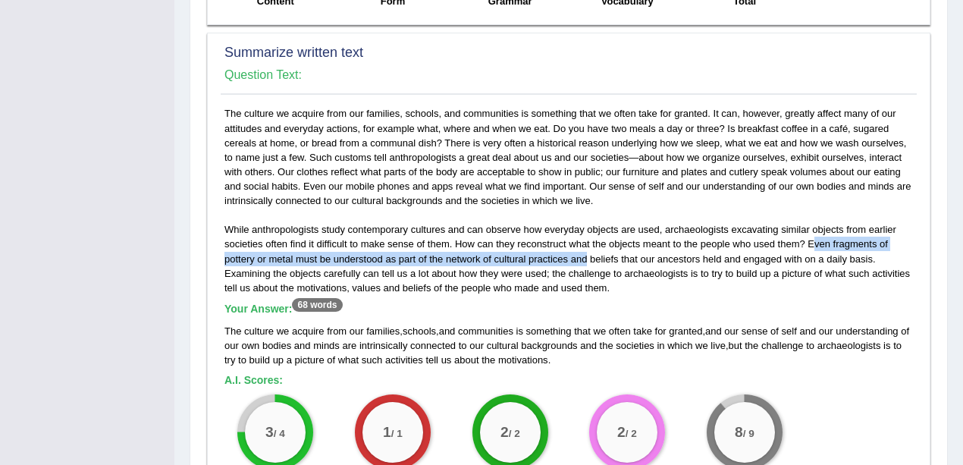
drag, startPoint x: 816, startPoint y: 239, endPoint x: 587, endPoint y: 257, distance: 229.1
click at [587, 257] on div "While anthropologists study contemporary cultures and can observe how everyday …" at bounding box center [569, 301] width 696 height 390
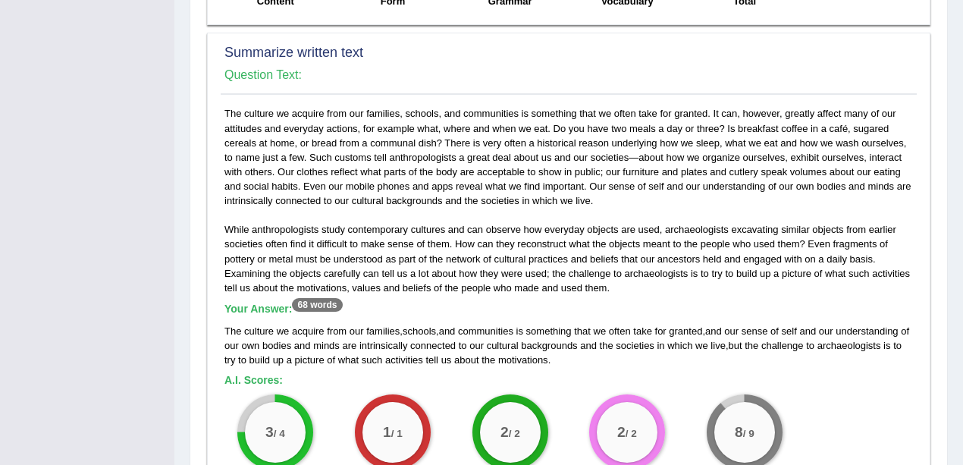
click at [640, 297] on div "While anthropologists study contemporary cultures and can observe how everyday …" at bounding box center [569, 301] width 696 height 390
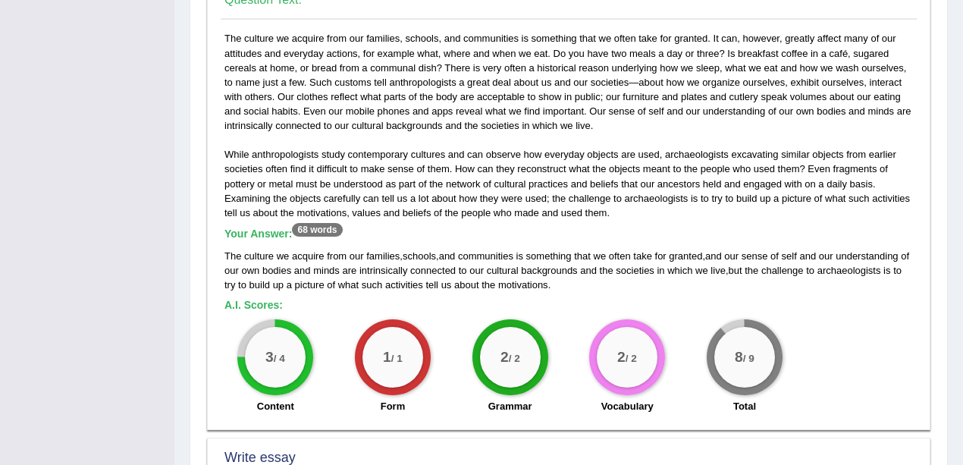
scroll to position [910, 0]
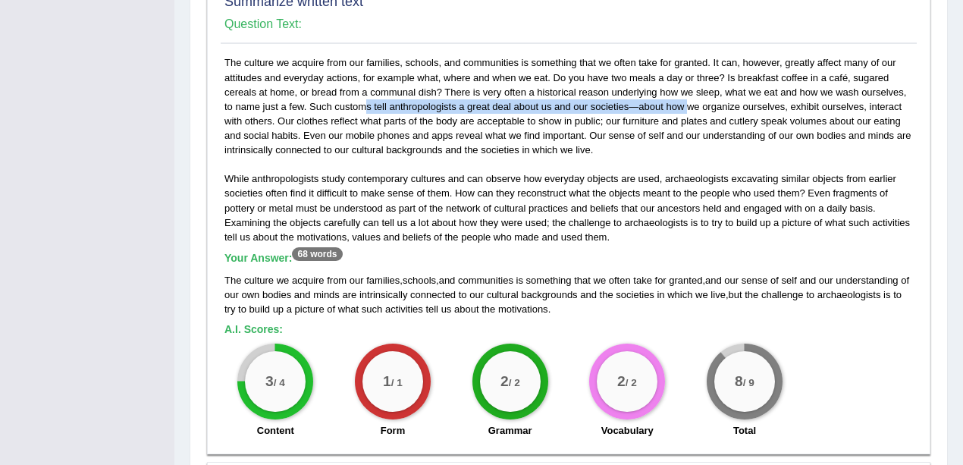
drag, startPoint x: 312, startPoint y: 103, endPoint x: 631, endPoint y: 108, distance: 319.4
click at [631, 108] on div "While anthropologists study contemporary cultures and can observe how everyday …" at bounding box center [569, 250] width 696 height 390
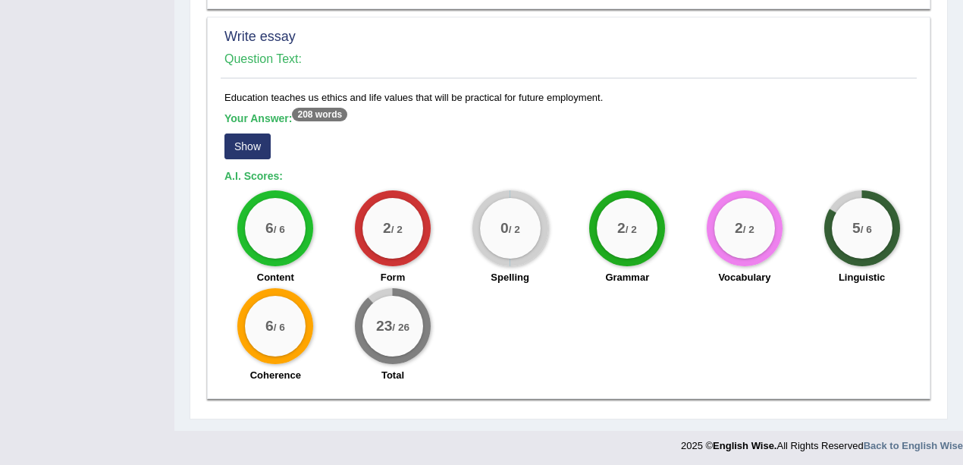
click at [256, 134] on button "Show" at bounding box center [248, 147] width 46 height 26
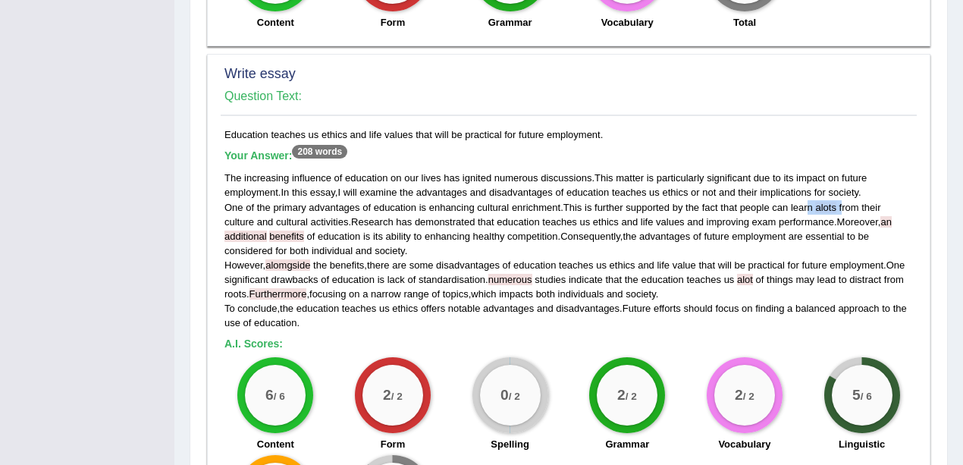
drag, startPoint x: 810, startPoint y: 202, endPoint x: 850, endPoint y: 203, distance: 40.2
click at [846, 199] on div "The increasing influence of education on our lives has ignited numerous discuss…" at bounding box center [569, 250] width 689 height 159
click at [854, 244] on div "The increasing influence of education on our lives has ignited numerous discuss…" at bounding box center [569, 250] width 689 height 159
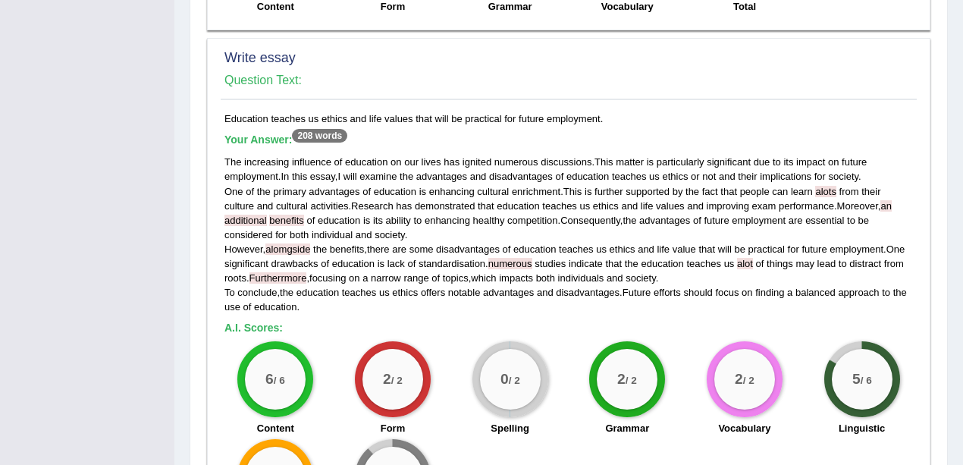
scroll to position [1284, 0]
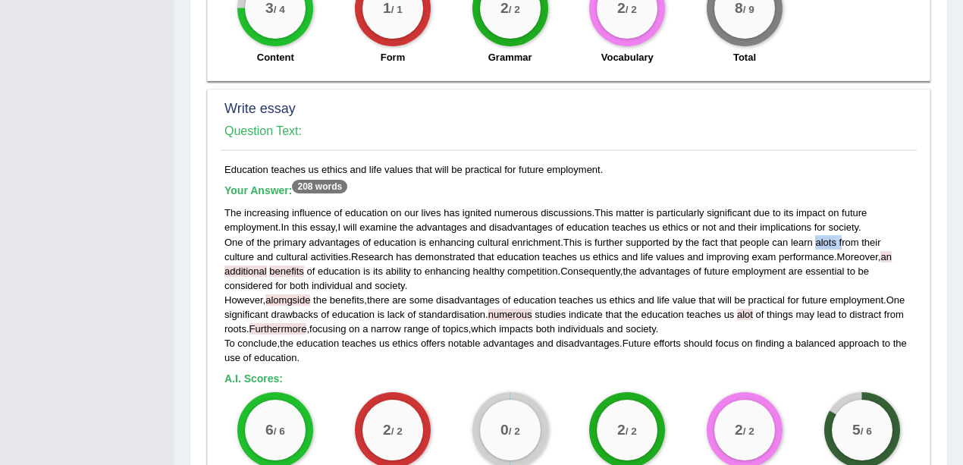
drag, startPoint x: 816, startPoint y: 240, endPoint x: 844, endPoint y: 244, distance: 27.6
click at [844, 244] on div "The increasing influence of education on our lives has ignited numerous discuss…" at bounding box center [569, 285] width 689 height 159
click at [850, 258] on span "Moreover" at bounding box center [858, 256] width 41 height 11
drag, startPoint x: 231, startPoint y: 247, endPoint x: 344, endPoint y: 252, distance: 113.1
click at [344, 252] on div "The increasing influence of education on our lives has ignited numerous discuss…" at bounding box center [569, 285] width 689 height 159
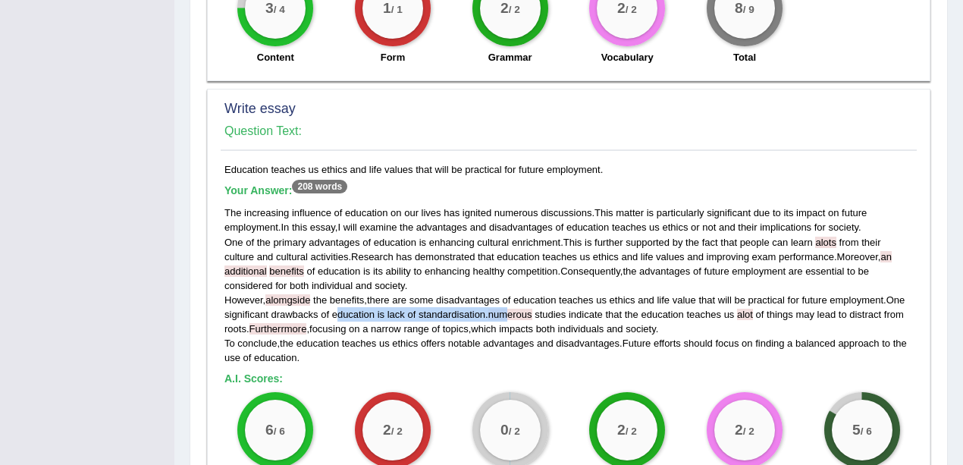
drag, startPoint x: 335, startPoint y: 312, endPoint x: 510, endPoint y: 313, distance: 174.5
click at [510, 313] on div "The increasing influence of education on our lives has ignited numerous discuss…" at bounding box center [569, 285] width 689 height 159
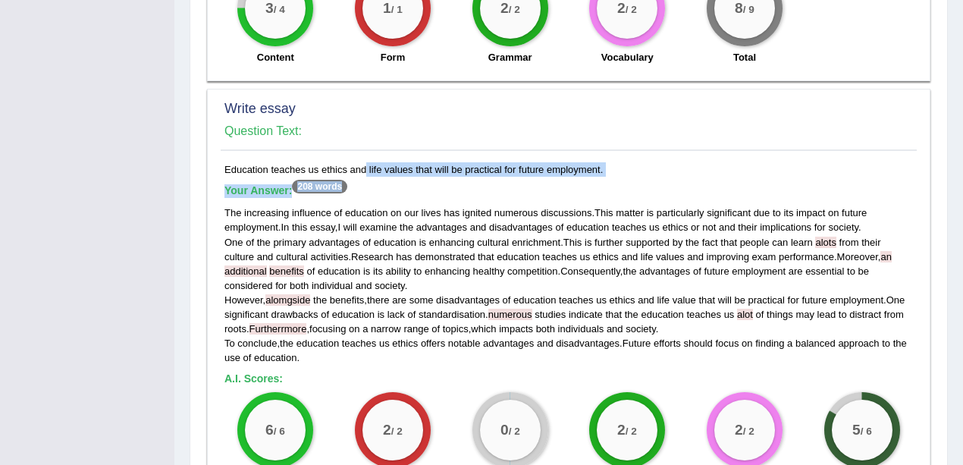
drag, startPoint x: 324, startPoint y: 159, endPoint x: 432, endPoint y: 175, distance: 109.6
click at [432, 175] on div "Education teaches us ethics and life values that will be practical for future e…" at bounding box center [569, 377] width 696 height 430
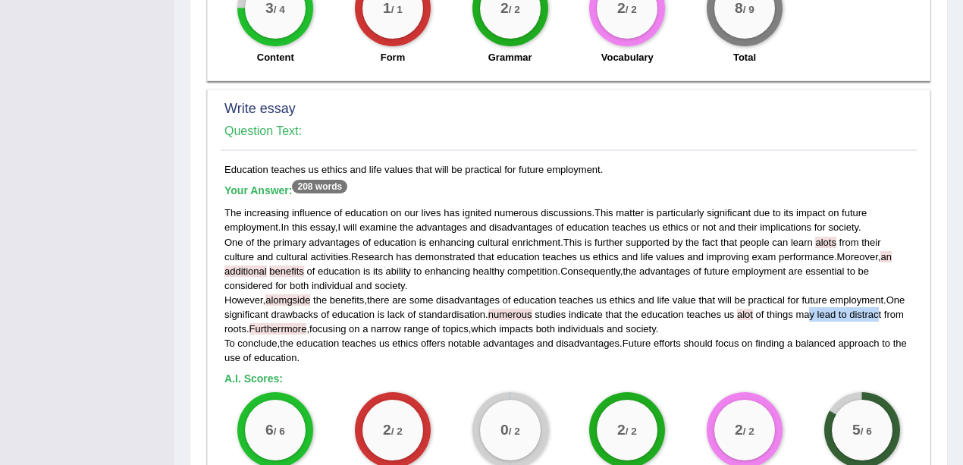
drag, startPoint x: 812, startPoint y: 313, endPoint x: 884, endPoint y: 311, distance: 72.1
click at [884, 311] on div "The increasing influence of education on our lives has ignited numerous discuss…" at bounding box center [569, 285] width 689 height 159
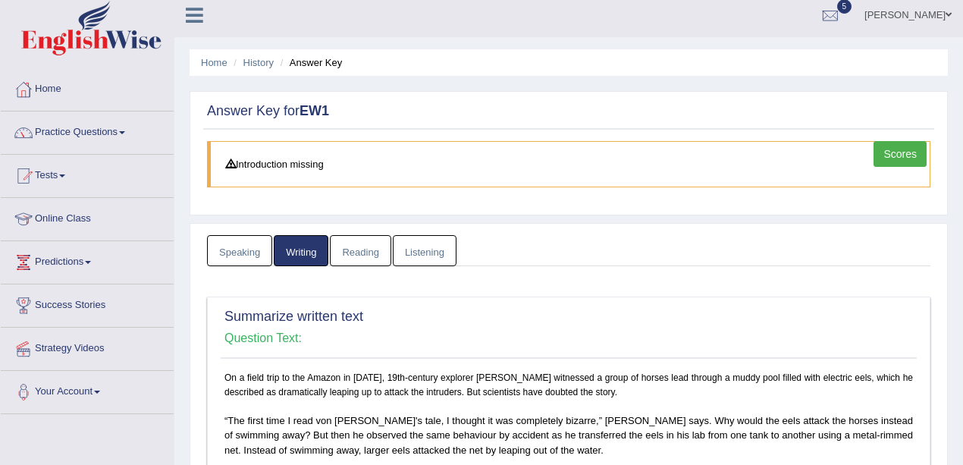
scroll to position [0, 0]
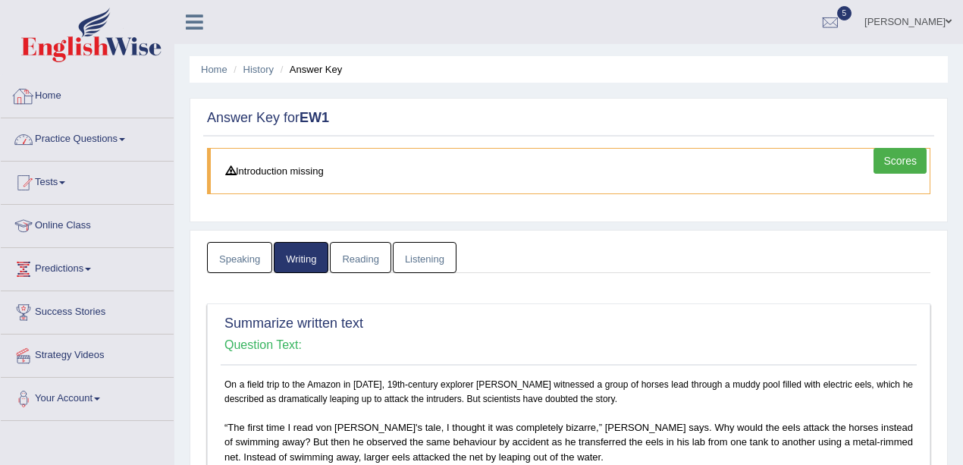
click at [372, 247] on link "Reading" at bounding box center [360, 257] width 61 height 31
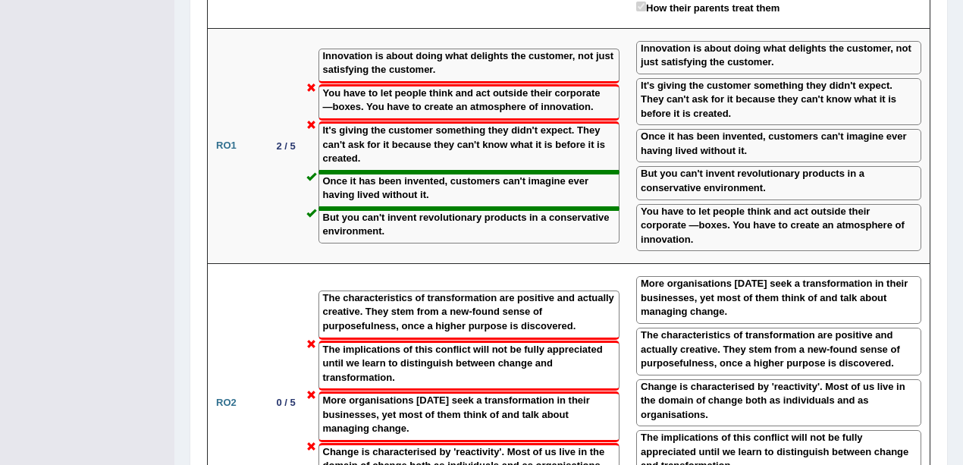
scroll to position [2528, 0]
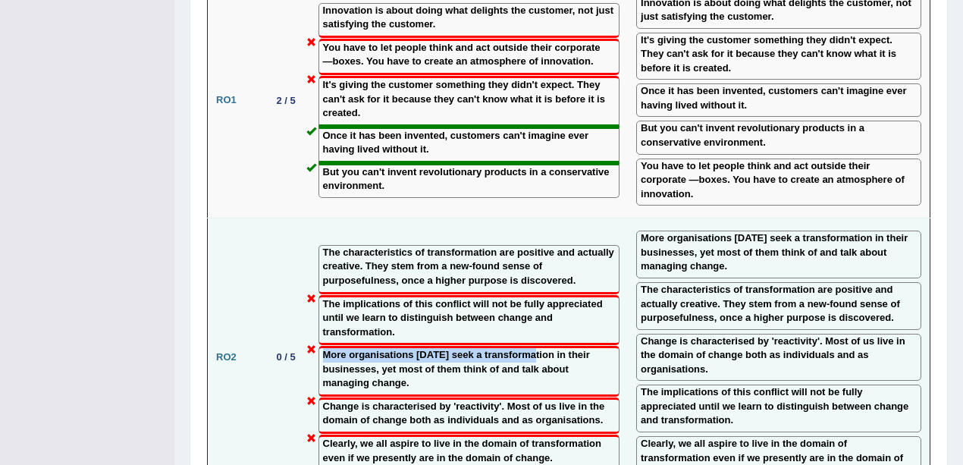
drag, startPoint x: 458, startPoint y: 218, endPoint x: 533, endPoint y: 226, distance: 74.8
click at [533, 346] on div "More organisations today seek a transformation in their businesses, yet most of…" at bounding box center [470, 371] width 302 height 51
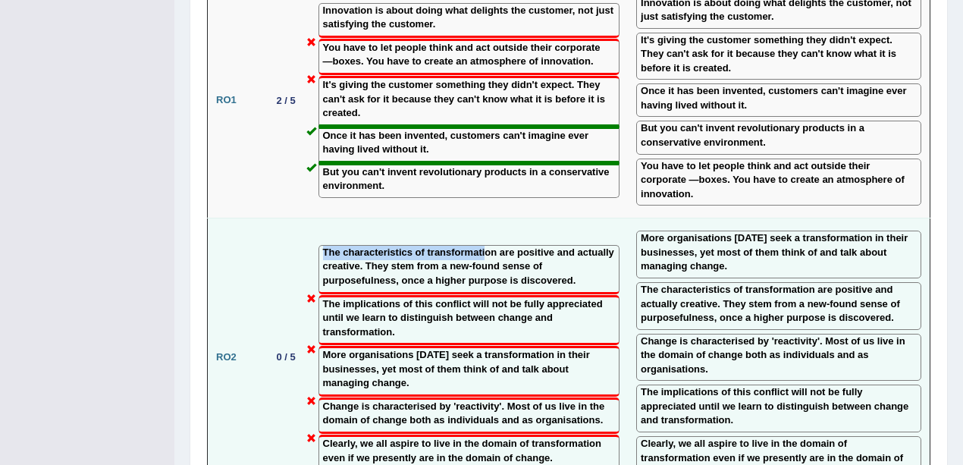
drag, startPoint x: 323, startPoint y: 121, endPoint x: 486, endPoint y: 119, distance: 163.1
click at [486, 246] on label "The characteristics of transformation are positive and actually creative. They …" at bounding box center [469, 267] width 293 height 42
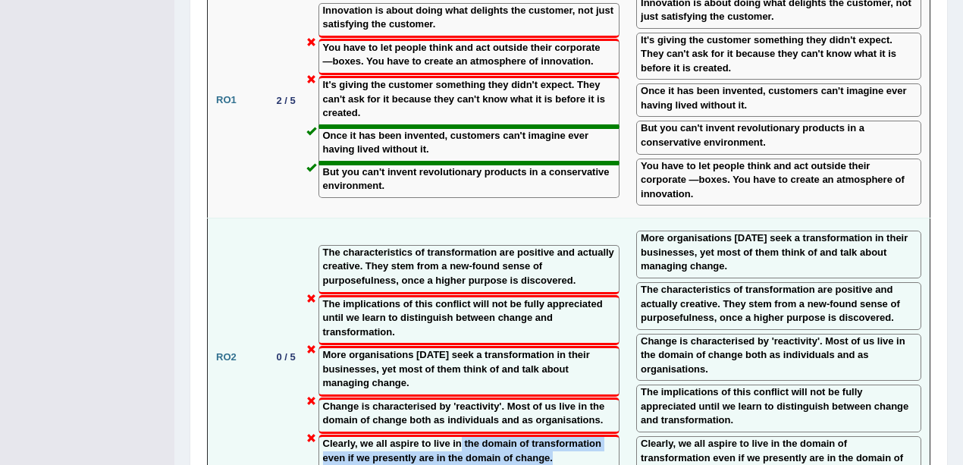
drag, startPoint x: 460, startPoint y: 310, endPoint x: 608, endPoint y: 314, distance: 148.7
click at [608, 435] on div "Clearly, we all aspire to live in the domain of transformation even if we prese…" at bounding box center [470, 452] width 302 height 35
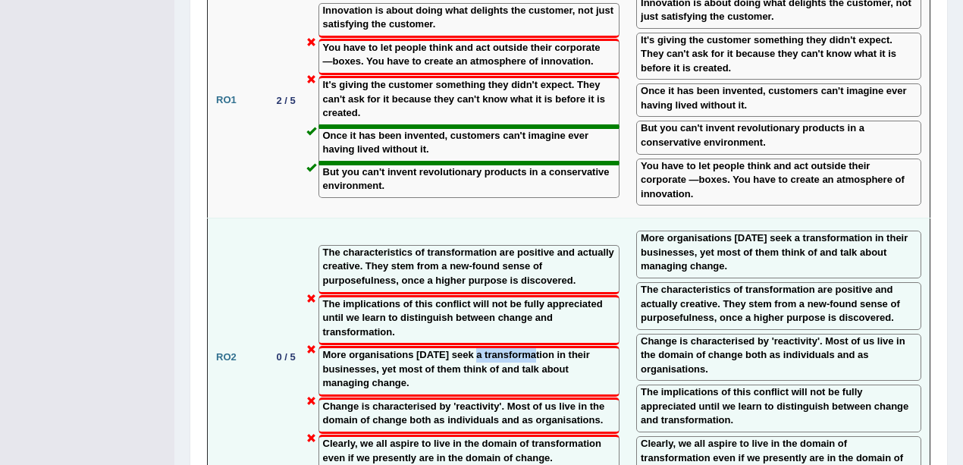
drag, startPoint x: 473, startPoint y: 224, endPoint x: 531, endPoint y: 222, distance: 57.7
click at [531, 348] on label "More organisations today seek a transformation in their businesses, yet most of…" at bounding box center [469, 369] width 293 height 42
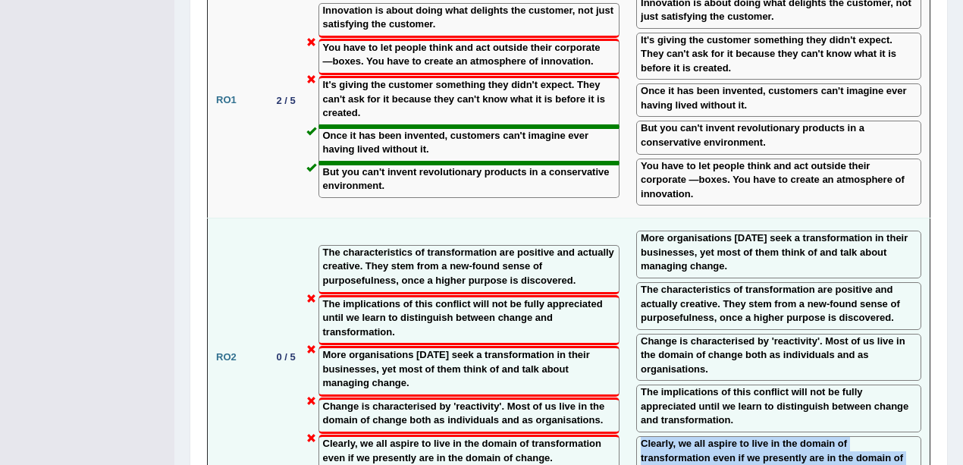
drag, startPoint x: 776, startPoint y: 308, endPoint x: 914, endPoint y: 332, distance: 140.1
click at [914, 437] on label "Clearly, we all aspire to live in the domain of transformation even if we prese…" at bounding box center [779, 458] width 276 height 42
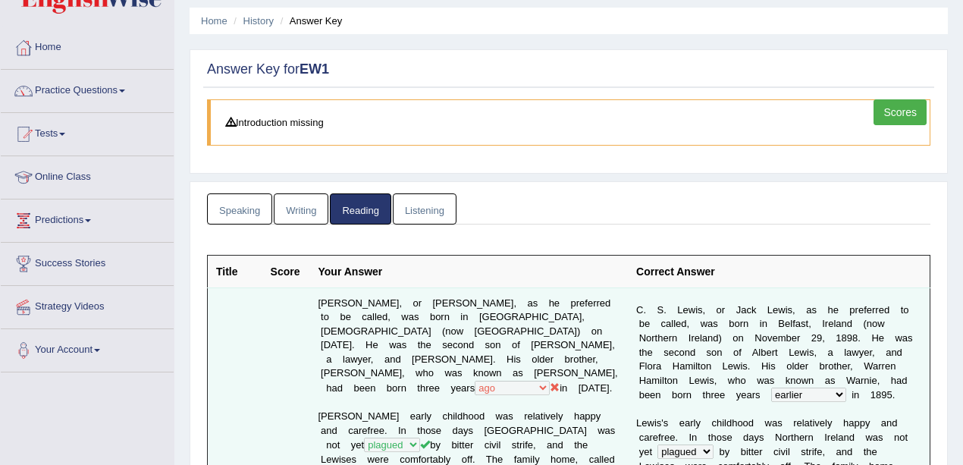
scroll to position [0, 0]
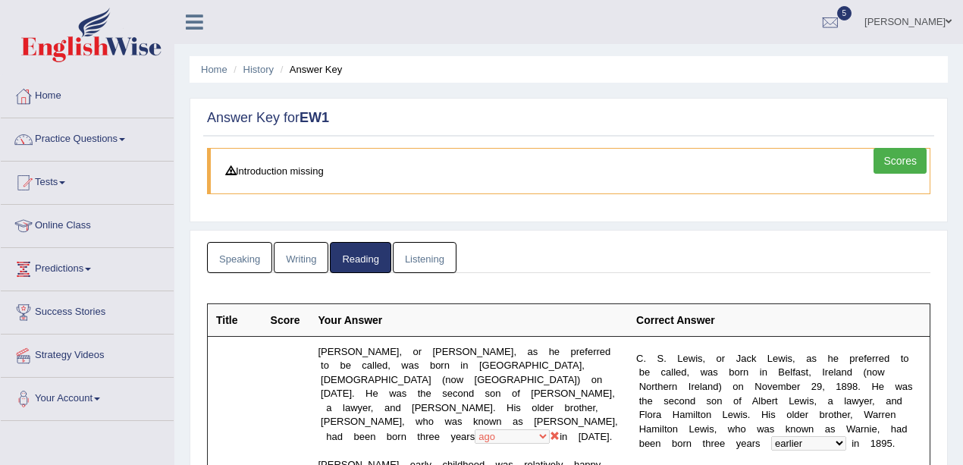
click at [445, 263] on link "Listening" at bounding box center [425, 257] width 64 height 31
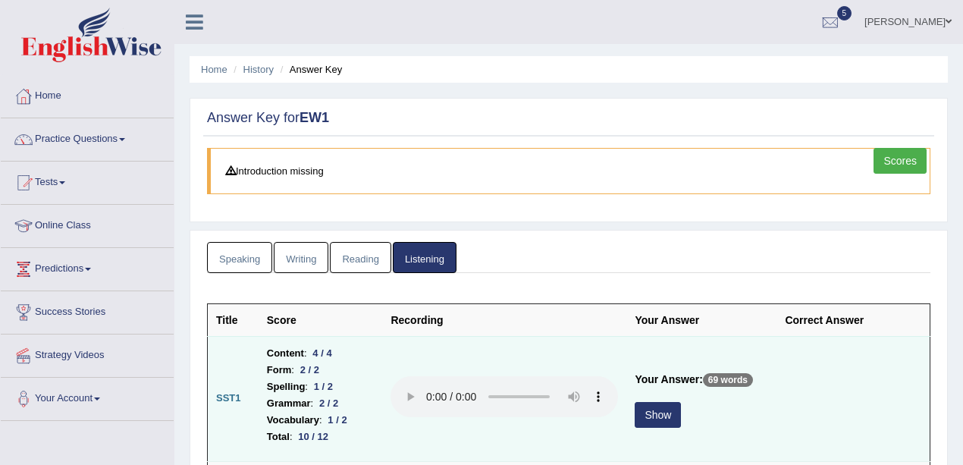
scroll to position [202, 0]
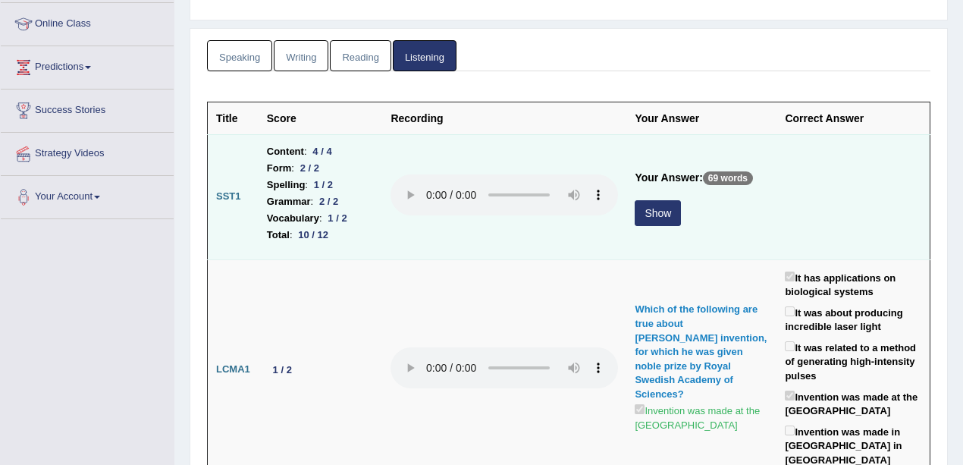
click at [655, 188] on h5 "Your Answer: 69 words" at bounding box center [702, 181] width 134 height 21
click at [665, 211] on button "Show" at bounding box center [658, 213] width 46 height 26
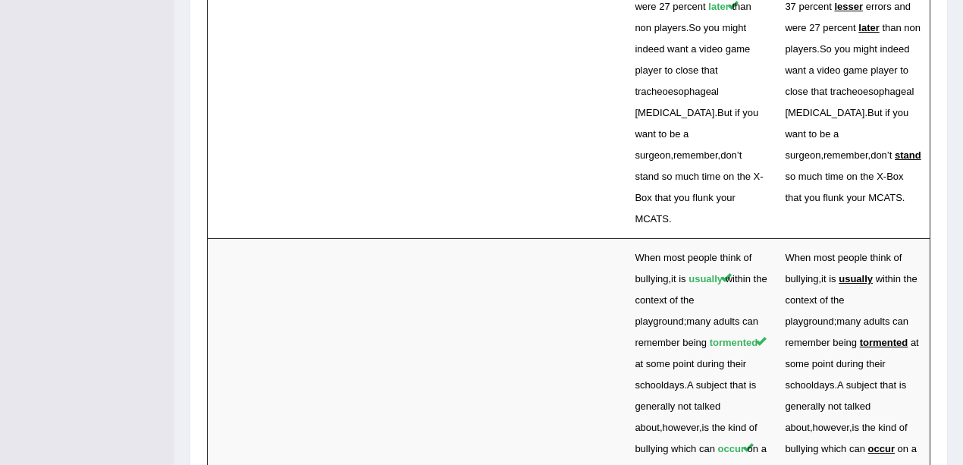
scroll to position [5462, 0]
